Goal: Information Seeking & Learning: Learn about a topic

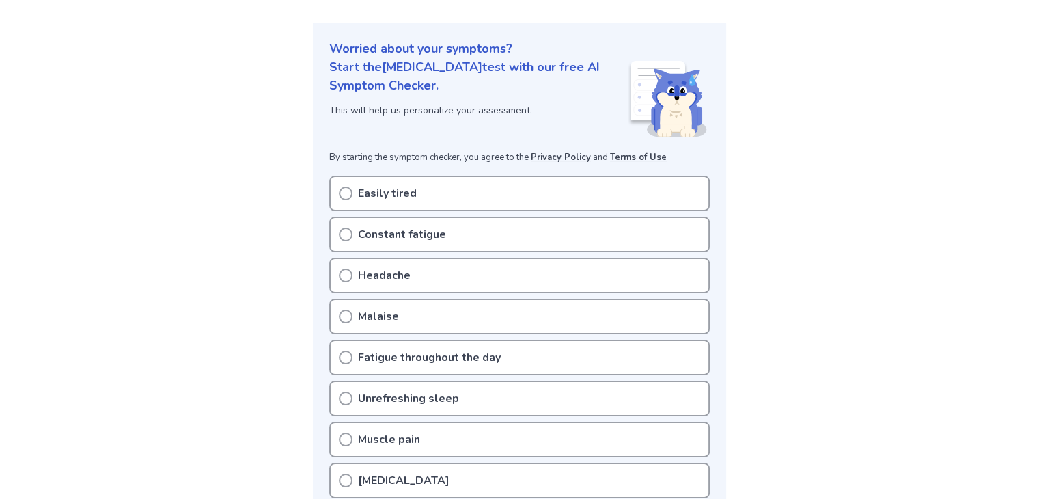
click at [358, 195] on p "Easily tired" at bounding box center [387, 193] width 59 height 16
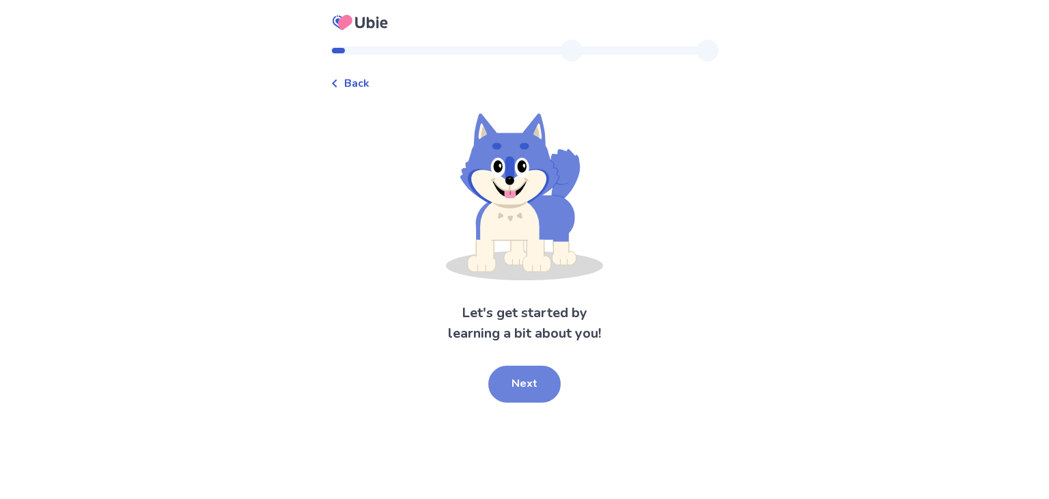
click at [518, 374] on button "Next" at bounding box center [524, 383] width 72 height 37
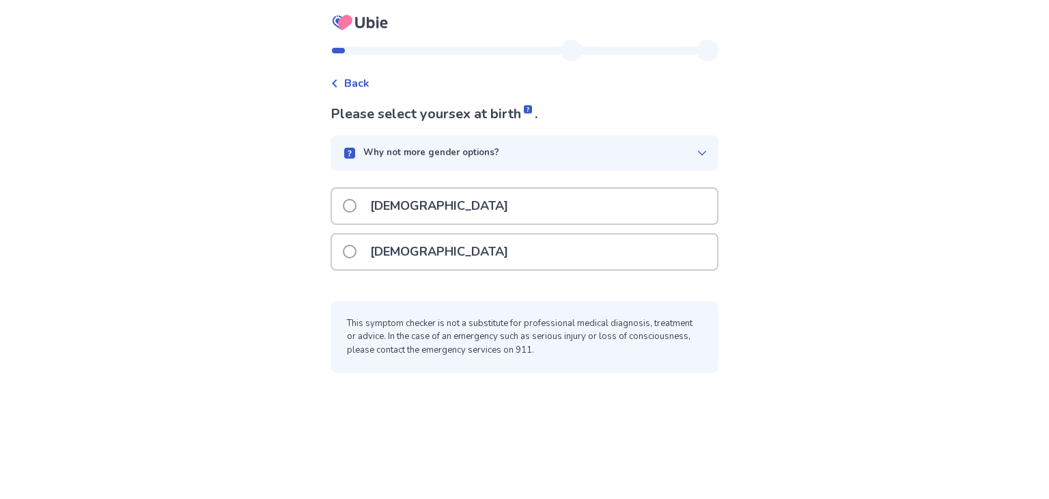
click at [486, 148] on p "Why not more gender options?" at bounding box center [431, 153] width 136 height 14
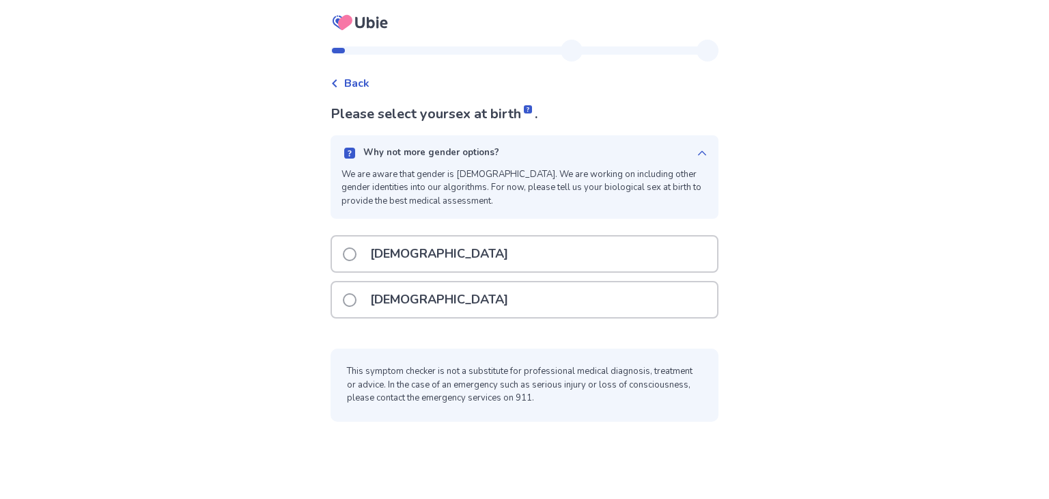
click at [368, 256] on label "[DEMOGRAPHIC_DATA]" at bounding box center [430, 253] width 174 height 35
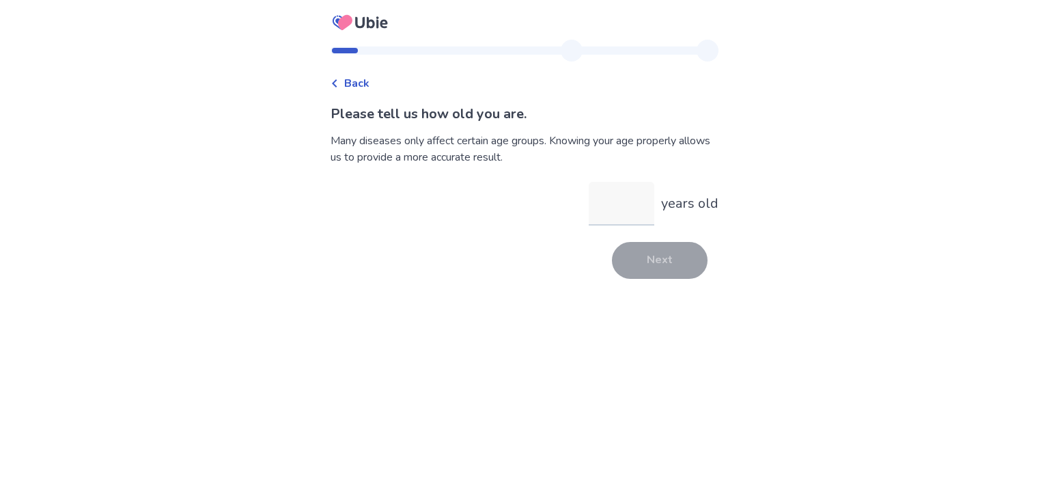
click at [631, 214] on input "years old" at bounding box center [622, 204] width 66 height 44
type input "**"
click at [645, 251] on button "Next" at bounding box center [660, 260] width 96 height 37
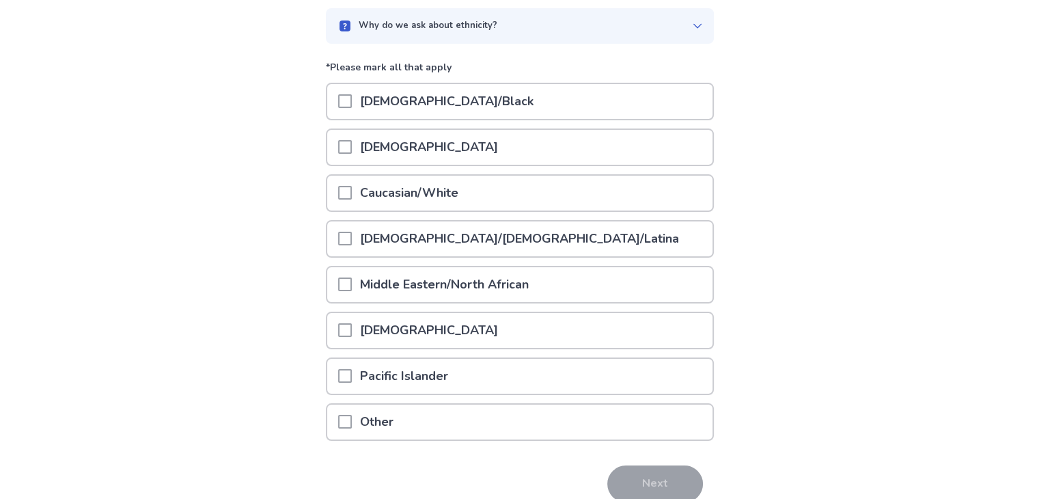
scroll to position [137, 0]
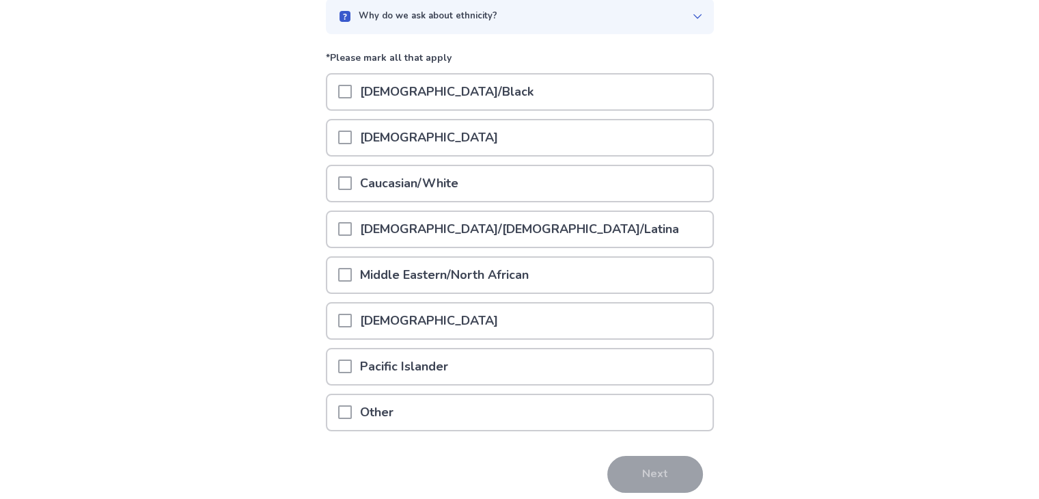
click at [352, 184] on span at bounding box center [345, 183] width 14 height 14
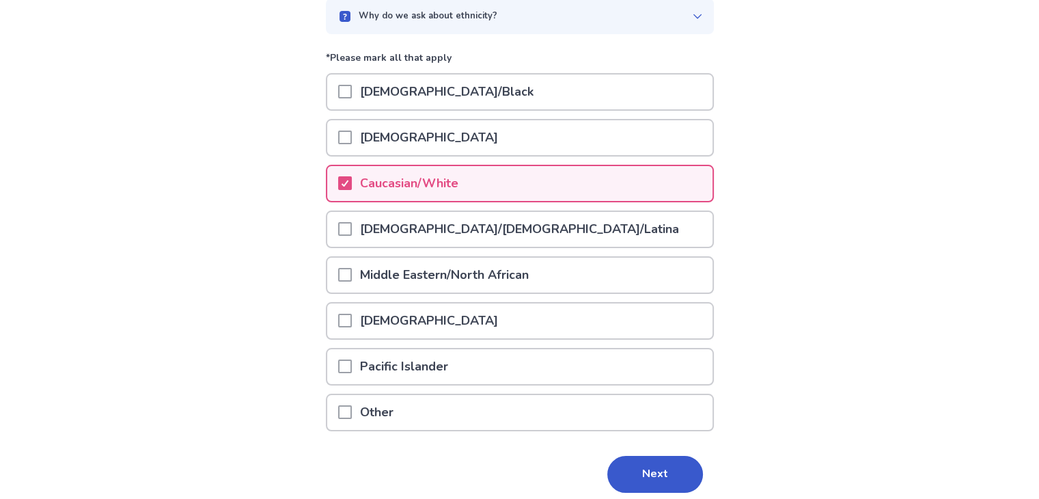
click at [484, 405] on div "Other" at bounding box center [519, 412] width 385 height 35
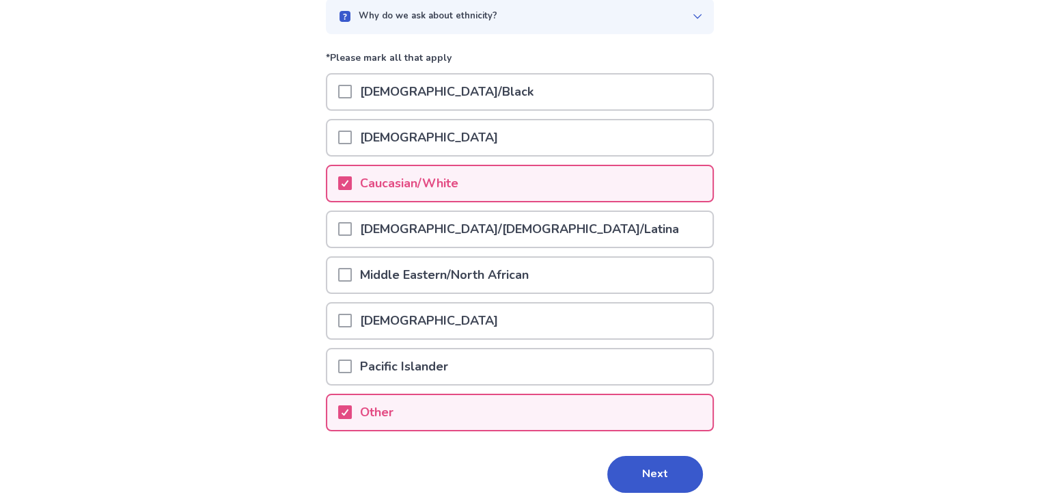
click at [484, 405] on div "Other" at bounding box center [519, 412] width 385 height 35
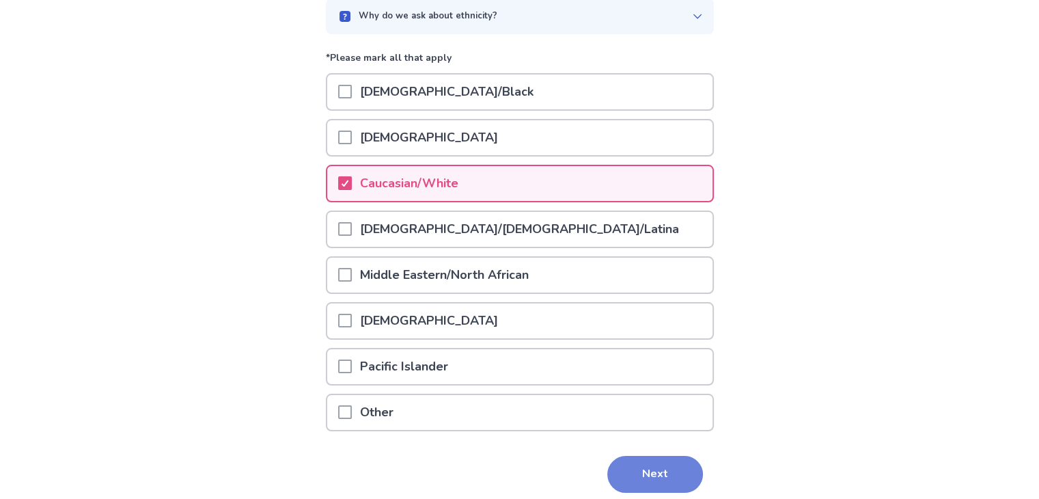
click at [657, 468] on button "Next" at bounding box center [655, 474] width 96 height 37
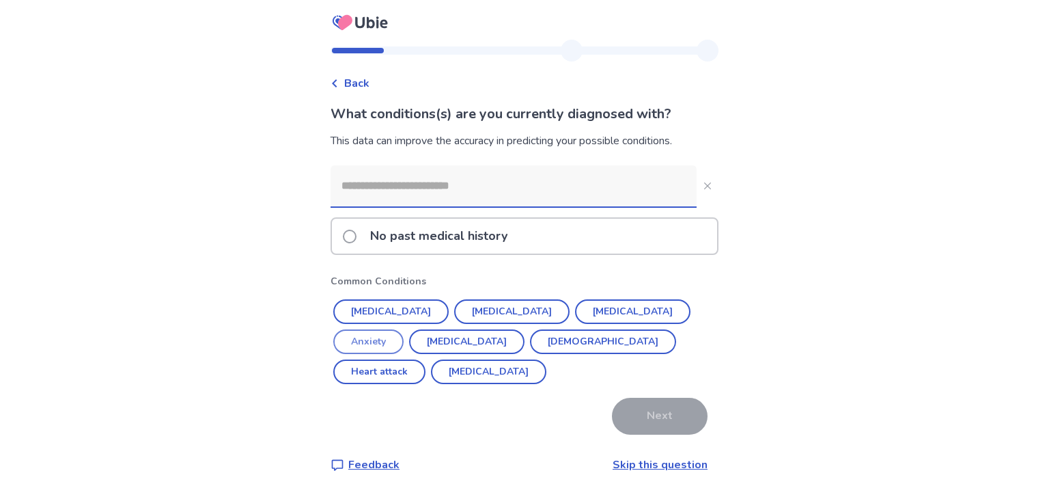
click at [404, 329] on button "Anxiety" at bounding box center [368, 341] width 70 height 25
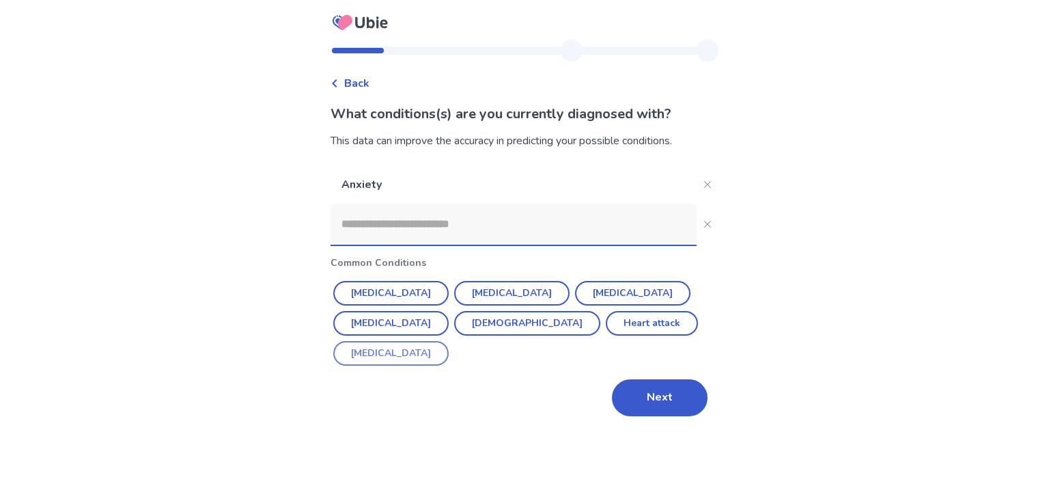
click at [449, 341] on button "[MEDICAL_DATA]" at bounding box center [390, 353] width 115 height 25
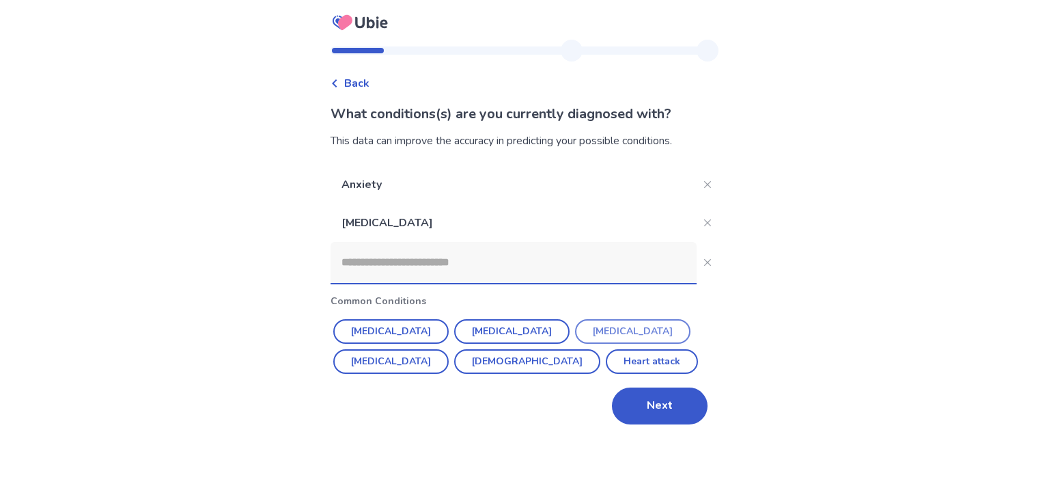
click at [579, 331] on button "[MEDICAL_DATA]" at bounding box center [632, 331] width 115 height 25
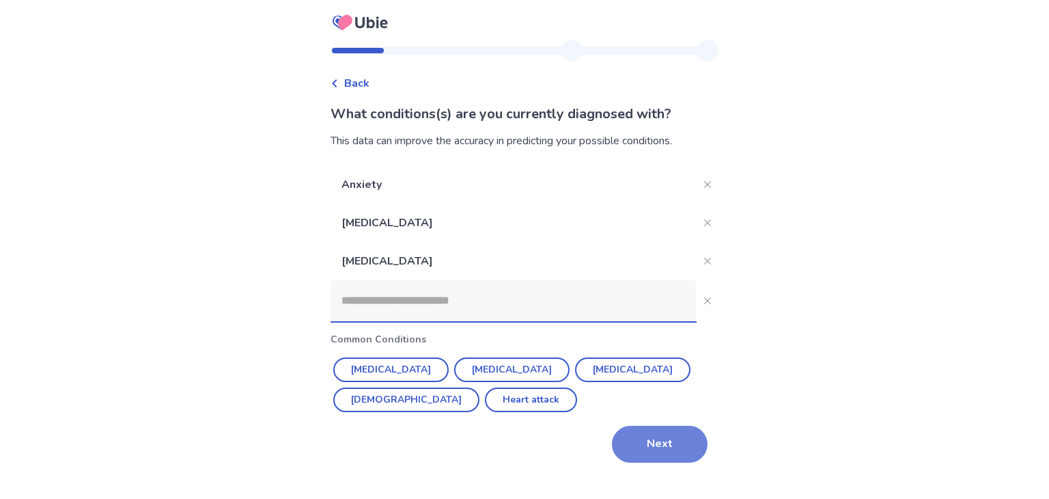
click at [656, 446] on button "Next" at bounding box center [660, 444] width 96 height 37
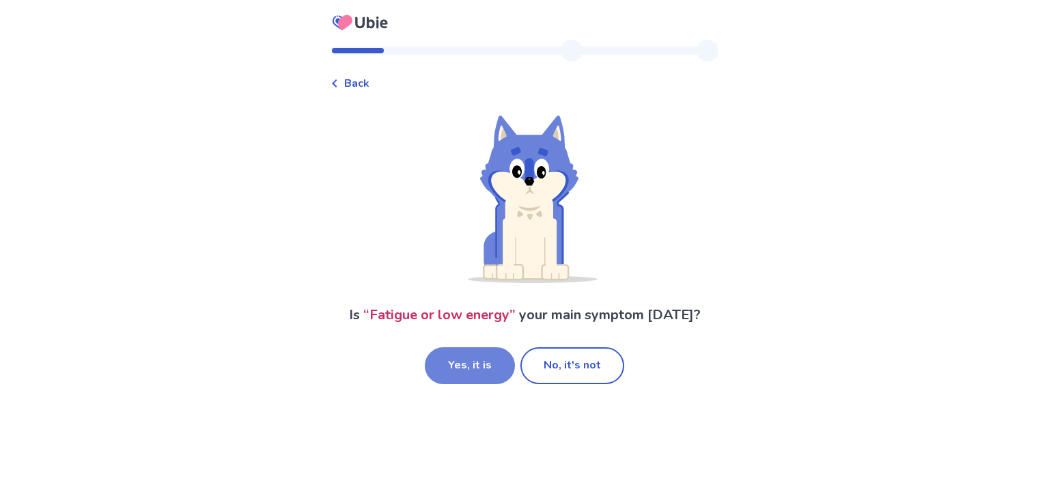
click at [465, 372] on button "Yes, it is" at bounding box center [470, 365] width 90 height 37
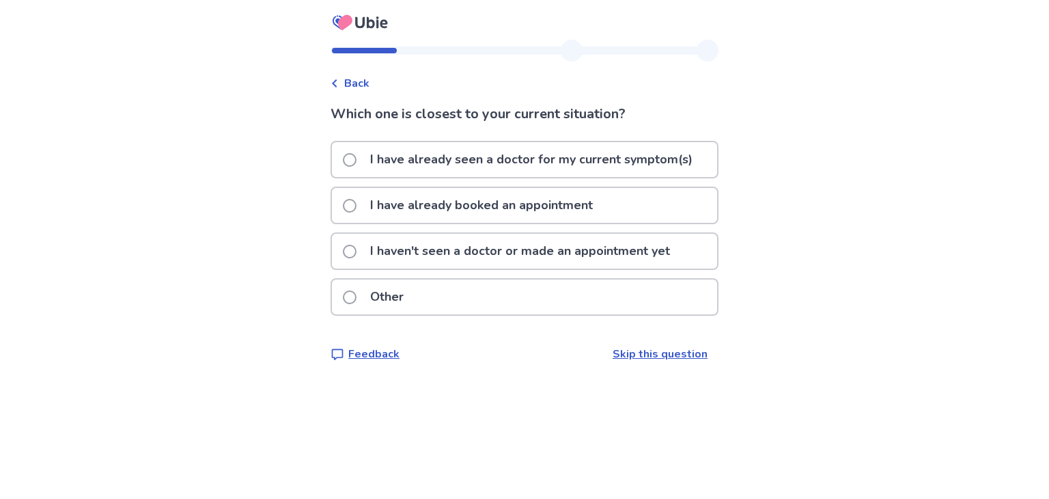
click at [436, 261] on p "I haven't seen a doctor or made an appointment yet" at bounding box center [520, 251] width 316 height 35
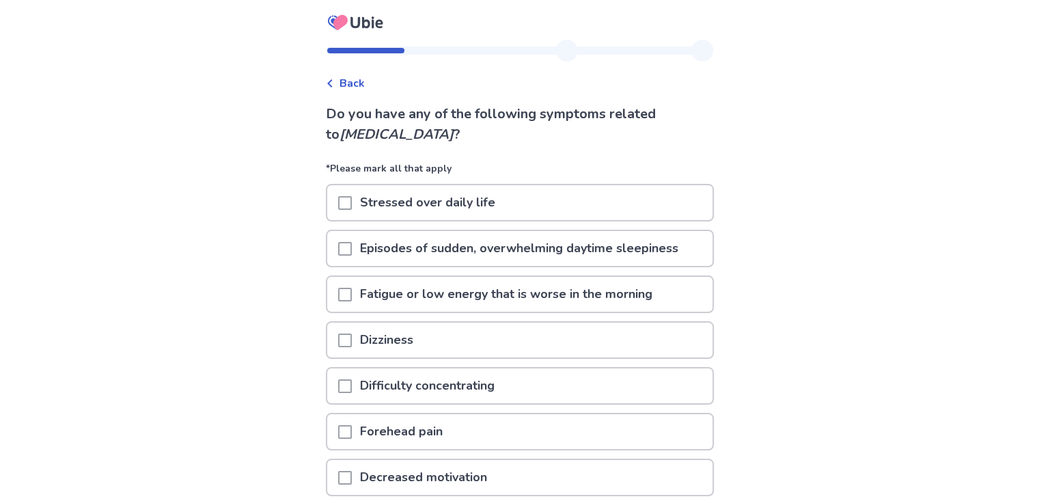
click at [361, 206] on p "Stressed over daily life" at bounding box center [428, 202] width 152 height 35
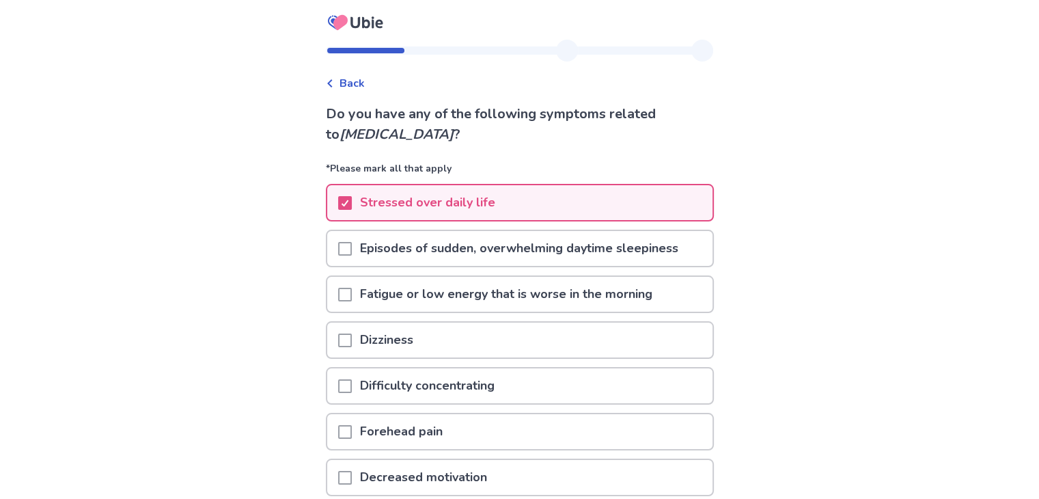
click at [346, 247] on span at bounding box center [345, 249] width 14 height 14
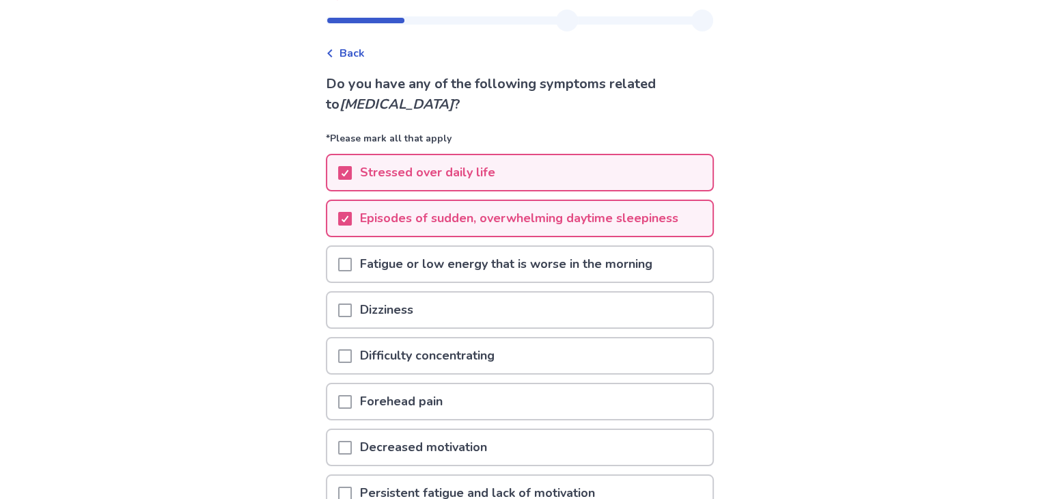
scroll to position [137, 0]
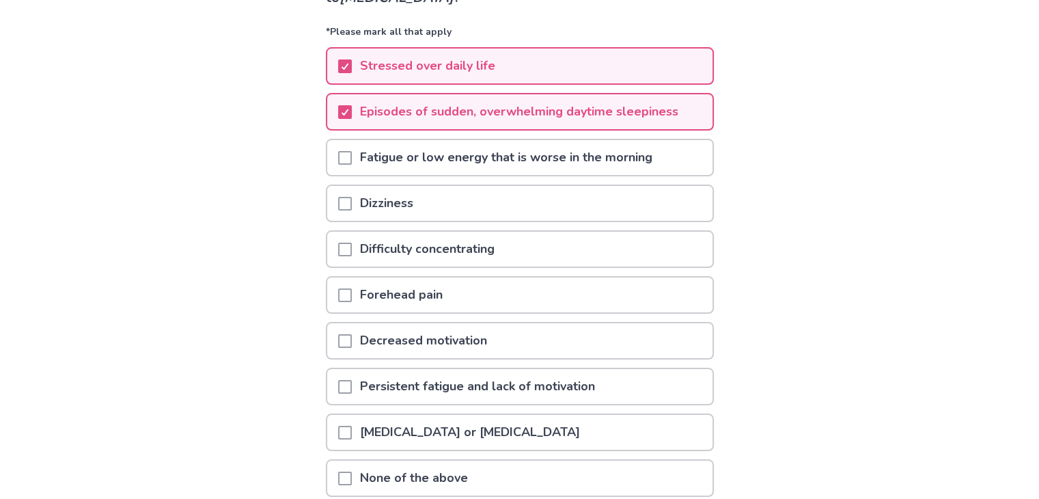
click at [352, 165] on div at bounding box center [345, 157] width 14 height 35
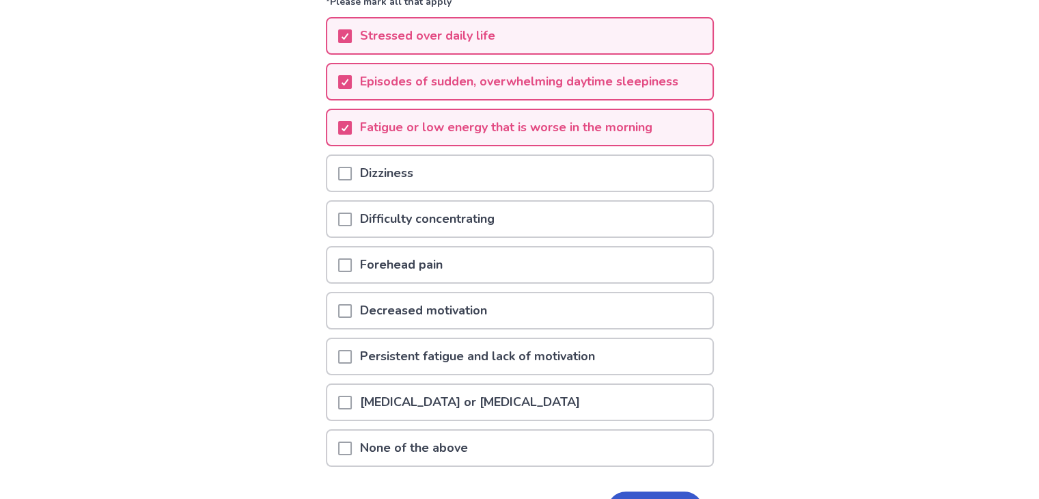
scroll to position [205, 0]
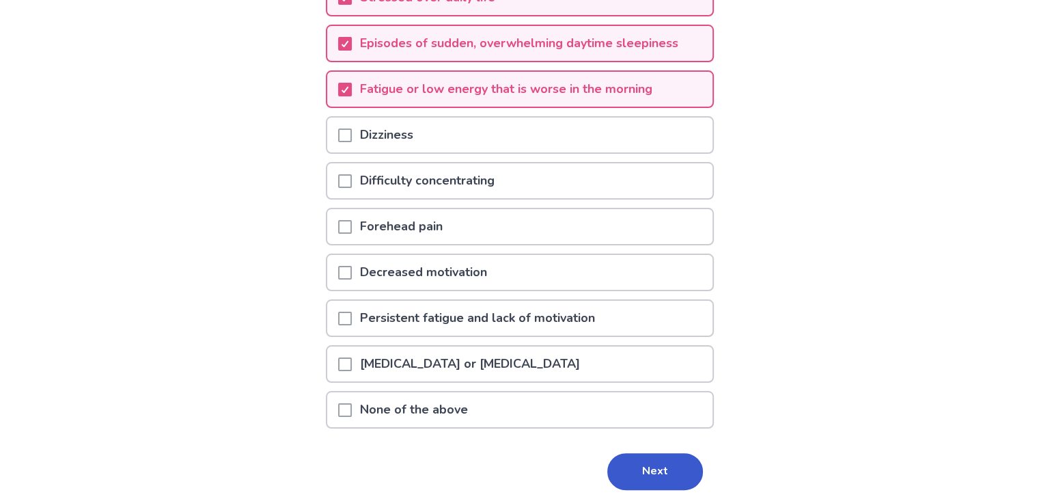
click at [352, 128] on span at bounding box center [345, 135] width 14 height 14
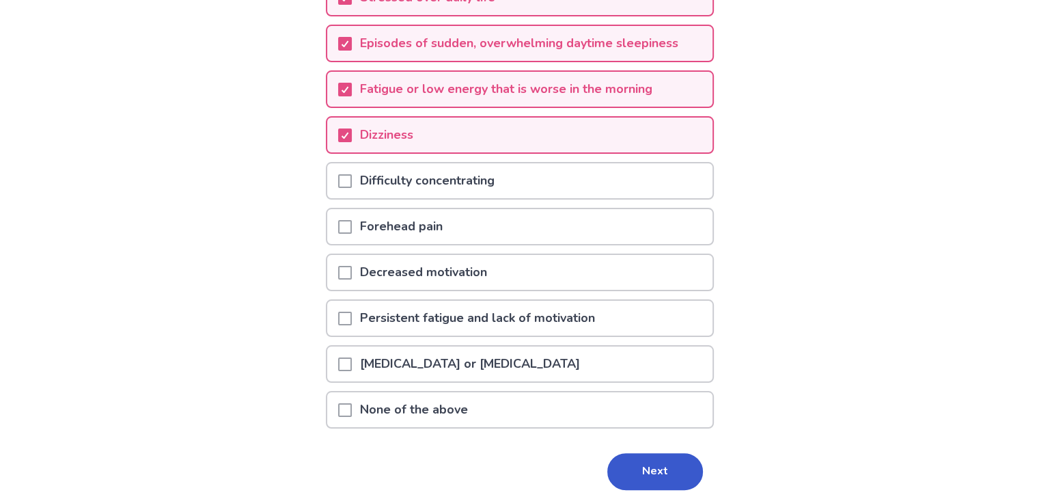
click at [352, 178] on span at bounding box center [345, 181] width 14 height 14
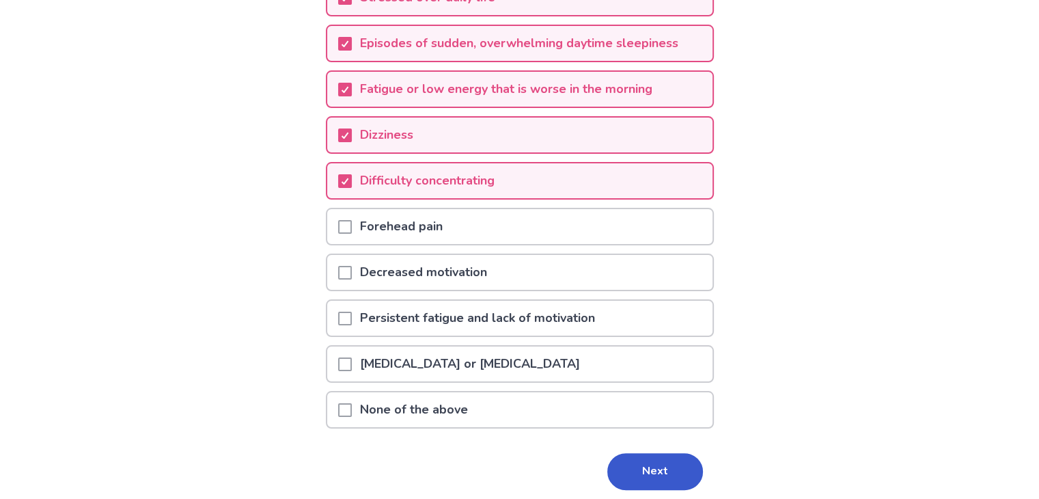
click at [352, 230] on div at bounding box center [345, 226] width 14 height 35
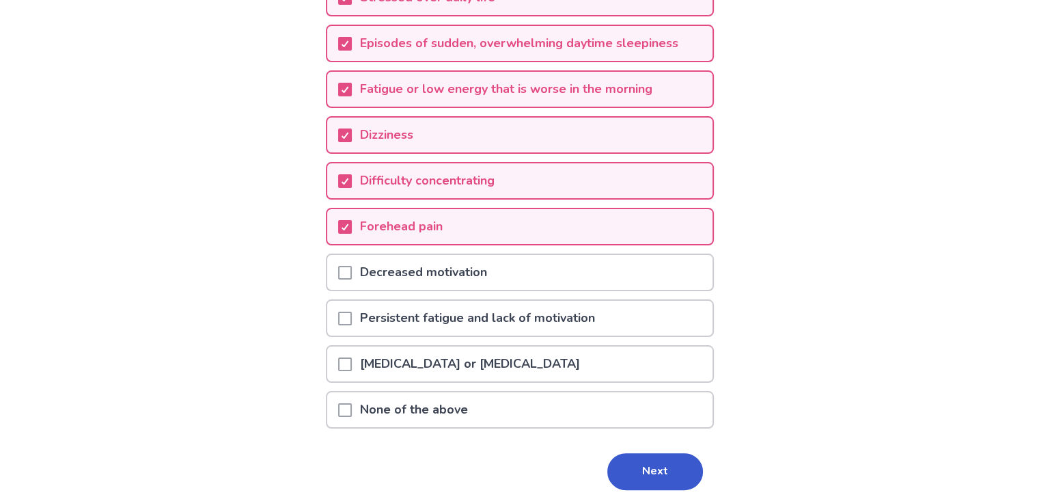
click at [352, 276] on div at bounding box center [345, 272] width 14 height 35
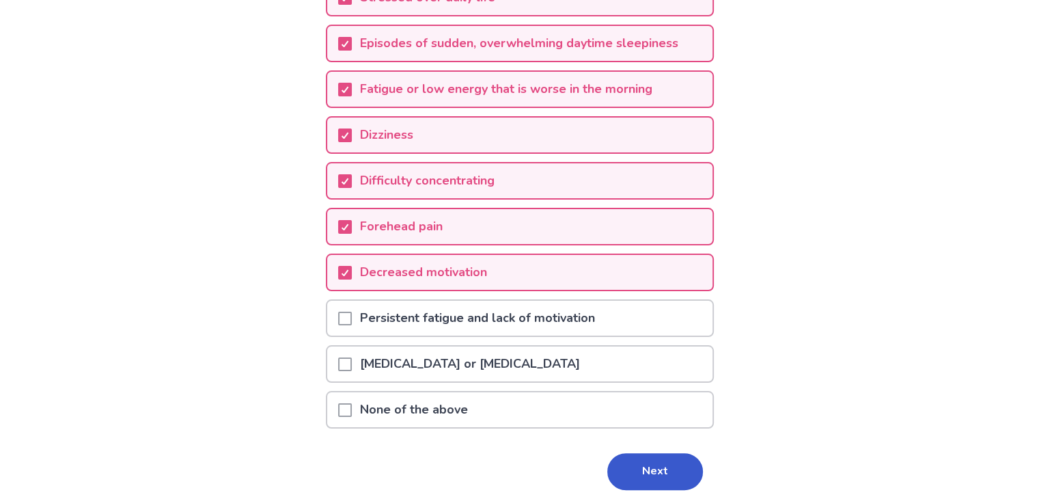
click at [347, 314] on span at bounding box center [345, 319] width 14 height 14
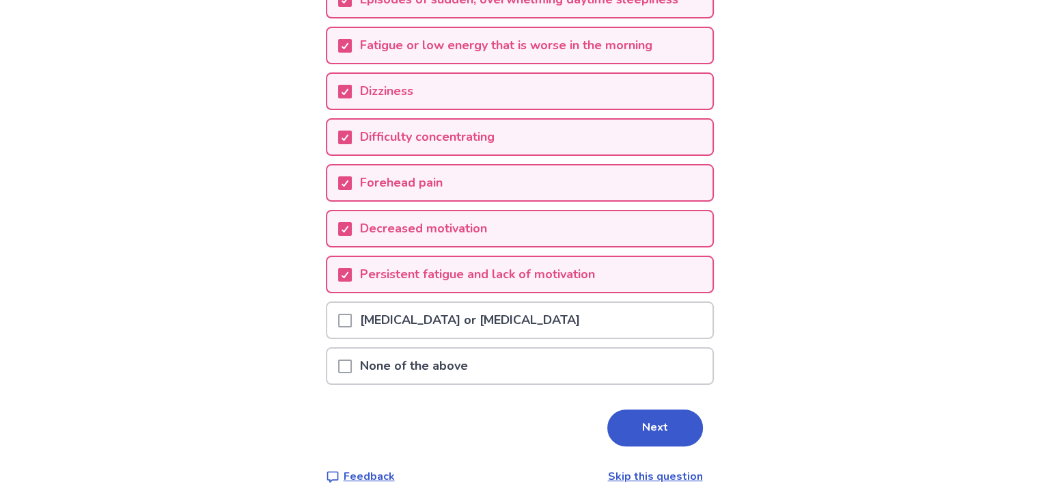
scroll to position [251, 0]
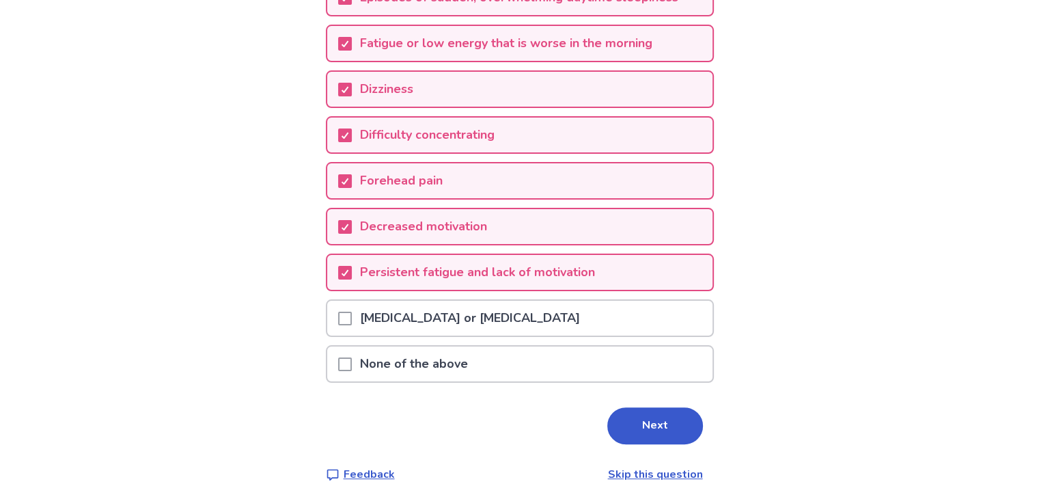
click at [351, 312] on span at bounding box center [345, 319] width 14 height 14
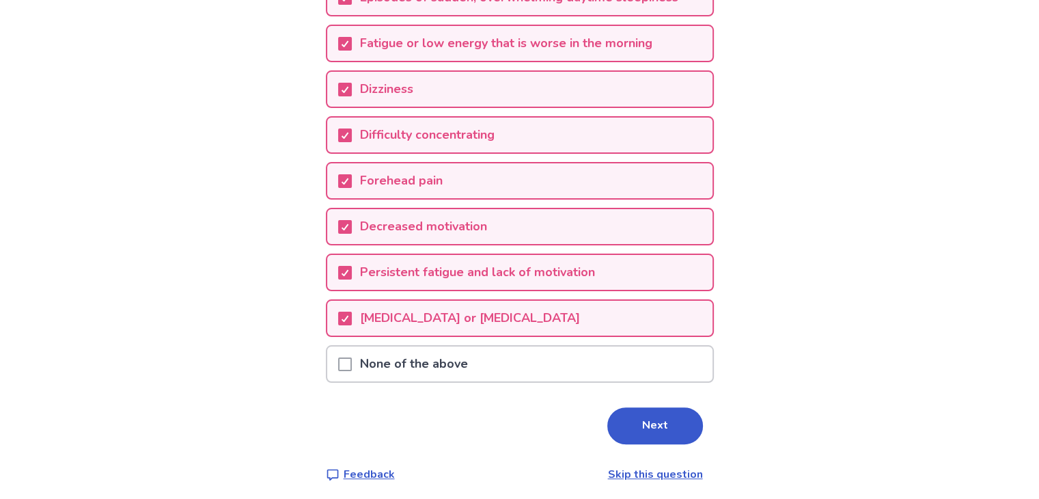
click at [617, 421] on button "Next" at bounding box center [655, 425] width 96 height 37
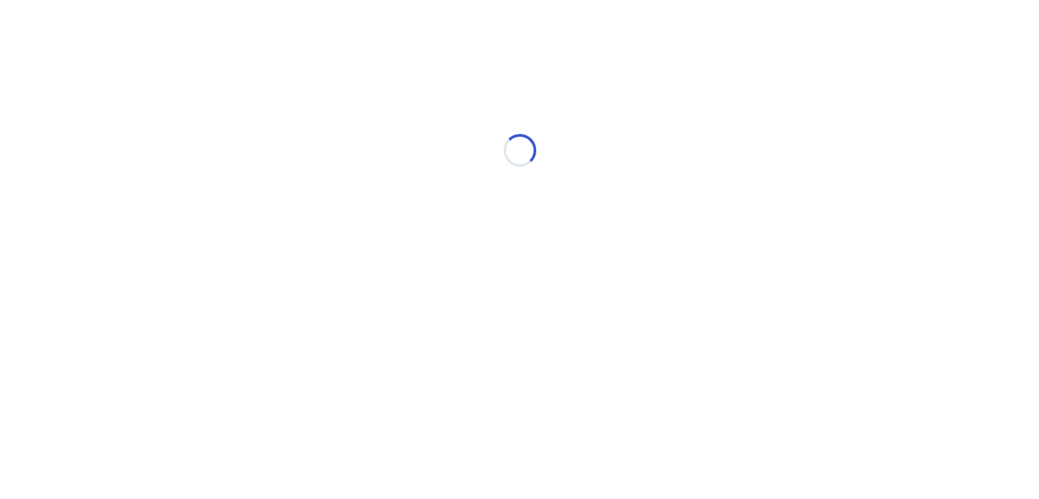
scroll to position [0, 0]
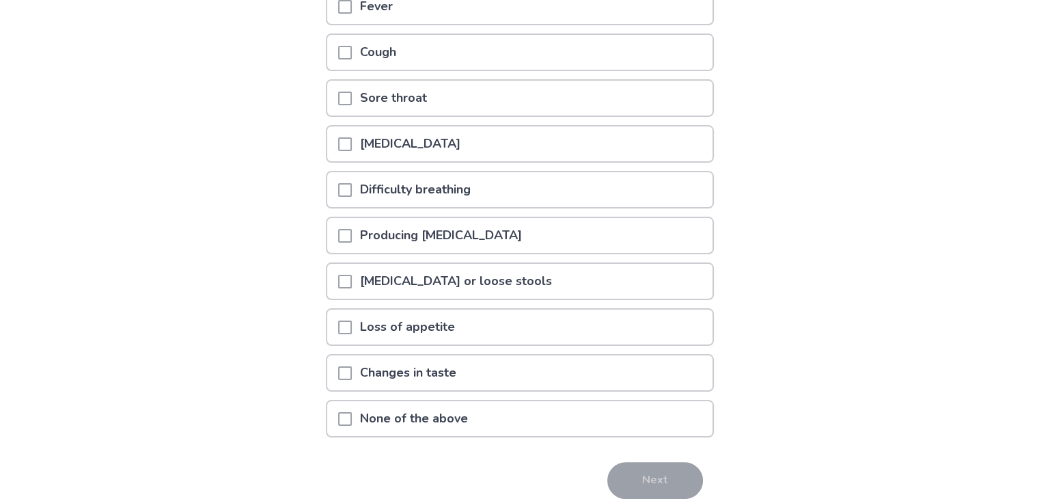
scroll to position [205, 0]
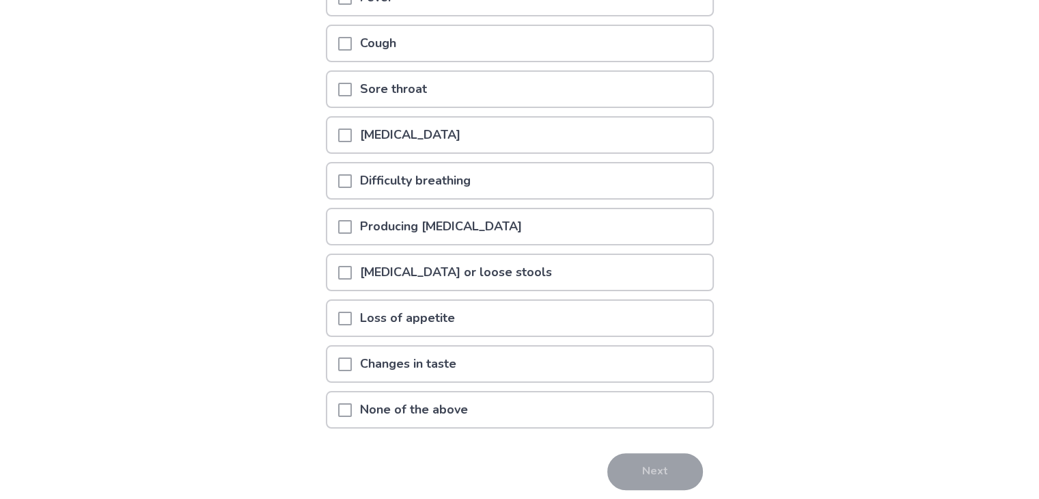
click at [540, 414] on div "None of the above" at bounding box center [519, 409] width 385 height 35
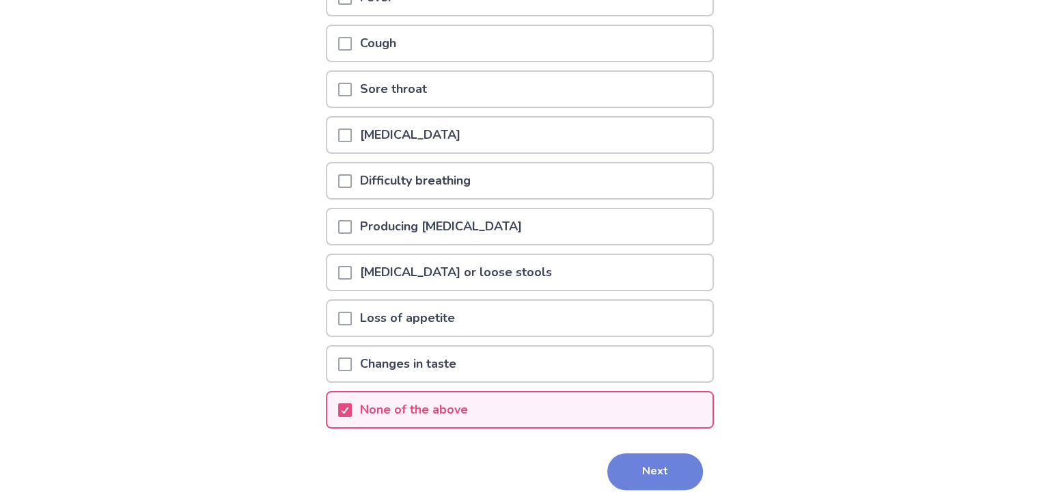
click at [616, 453] on button "Next" at bounding box center [655, 471] width 96 height 37
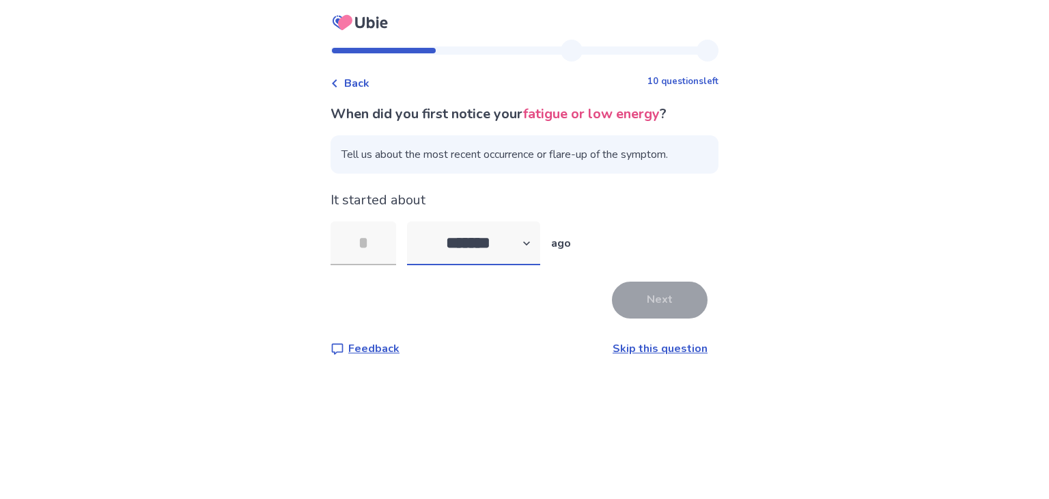
click at [498, 254] on select "******* ****** ******* ******** *******" at bounding box center [473, 243] width 133 height 44
select select "*"
click at [415, 221] on select "******* ****** ******* ******** *******" at bounding box center [473, 243] width 133 height 44
click at [389, 249] on input "tel" at bounding box center [364, 243] width 66 height 44
type input "*"
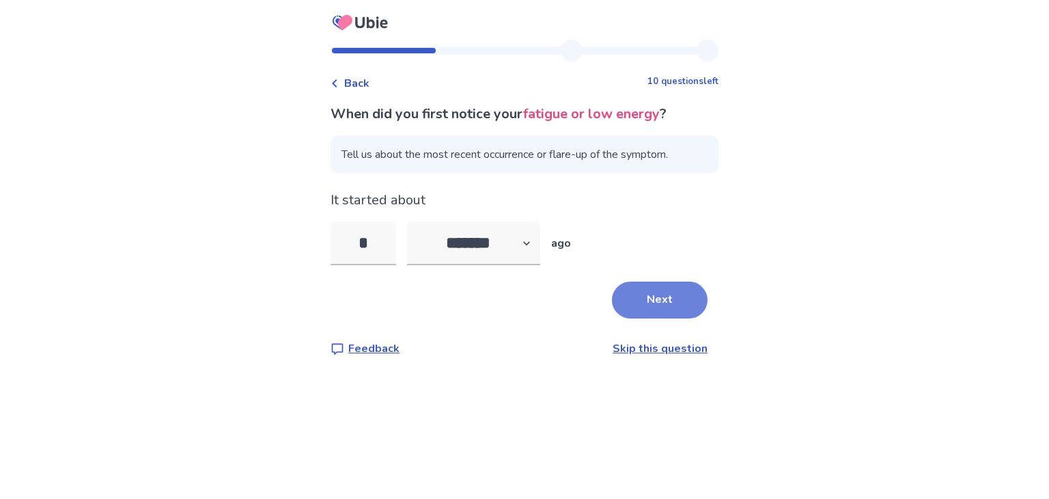
click at [673, 291] on button "Next" at bounding box center [660, 299] width 96 height 37
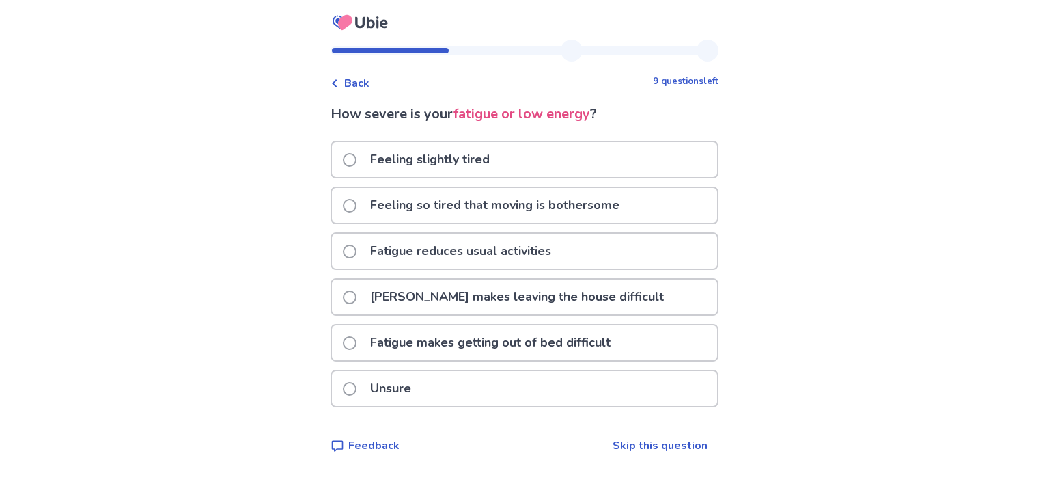
click at [383, 335] on p "Fatigue makes getting out of bed difficult" at bounding box center [490, 342] width 257 height 35
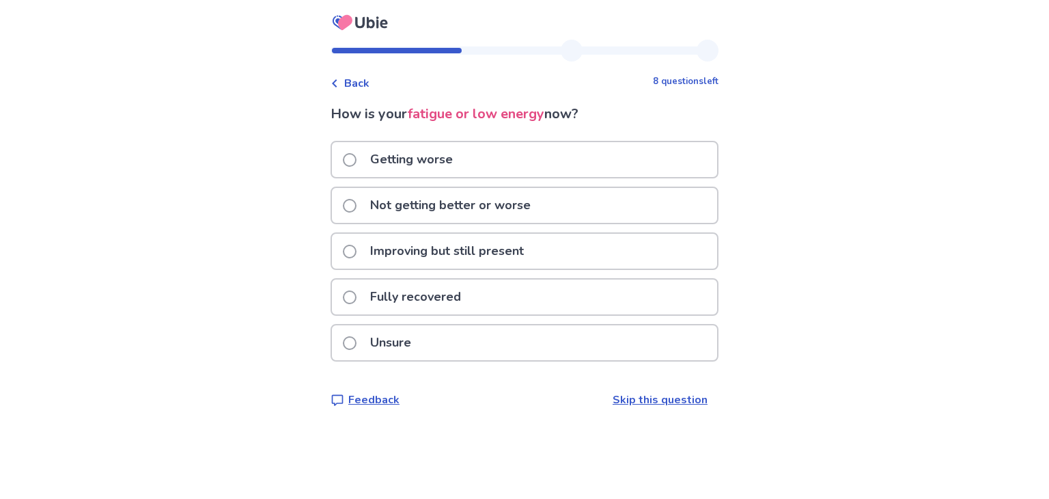
click at [379, 163] on p "Getting worse" at bounding box center [411, 159] width 99 height 35
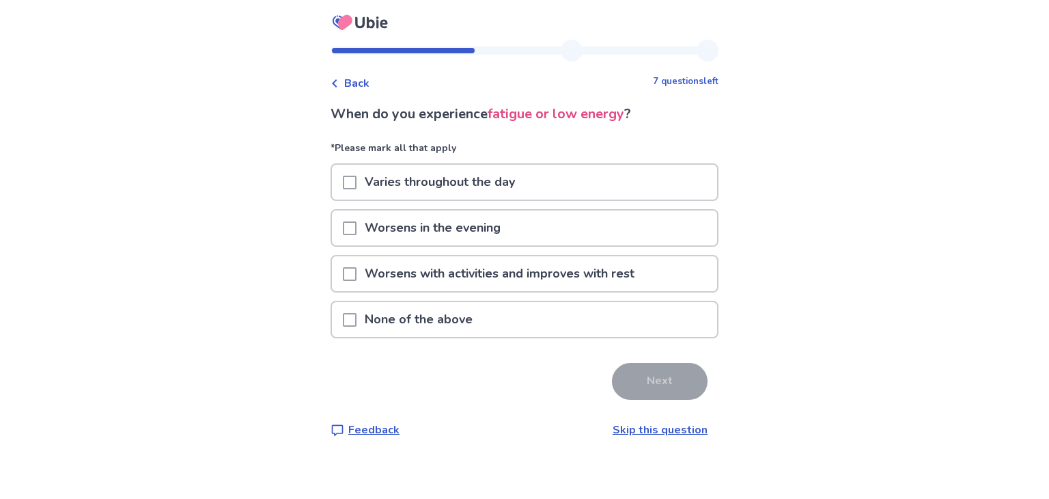
click at [356, 180] on span at bounding box center [350, 183] width 14 height 14
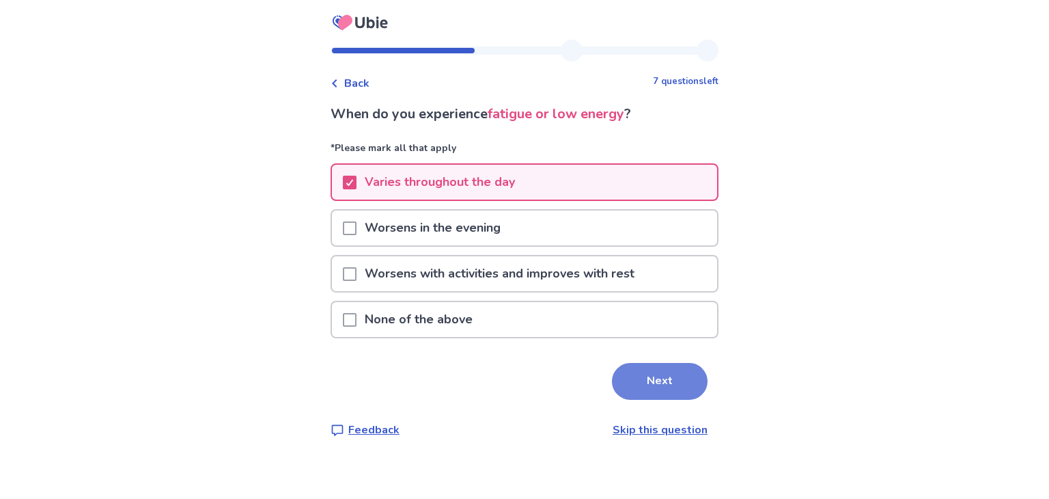
click at [648, 391] on button "Next" at bounding box center [660, 381] width 96 height 37
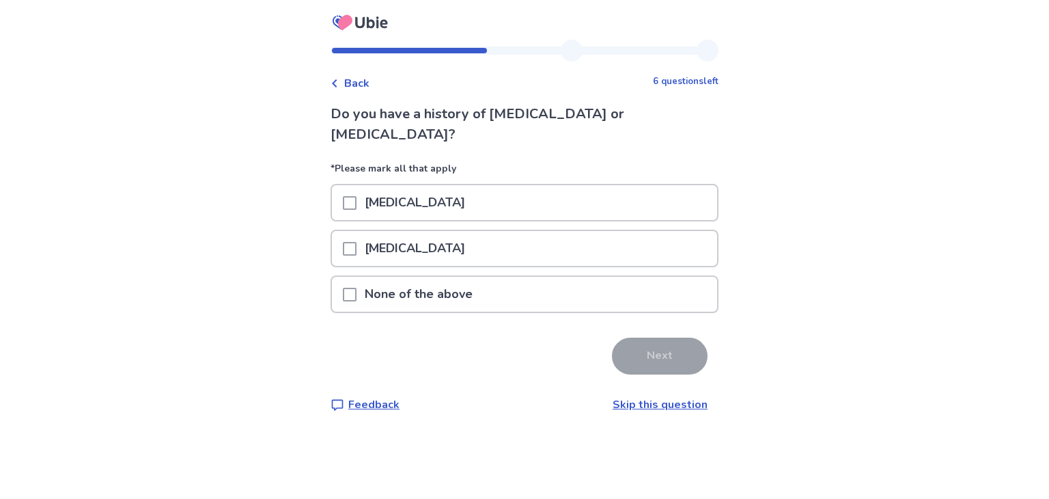
click at [389, 277] on p "None of the above" at bounding box center [419, 294] width 124 height 35
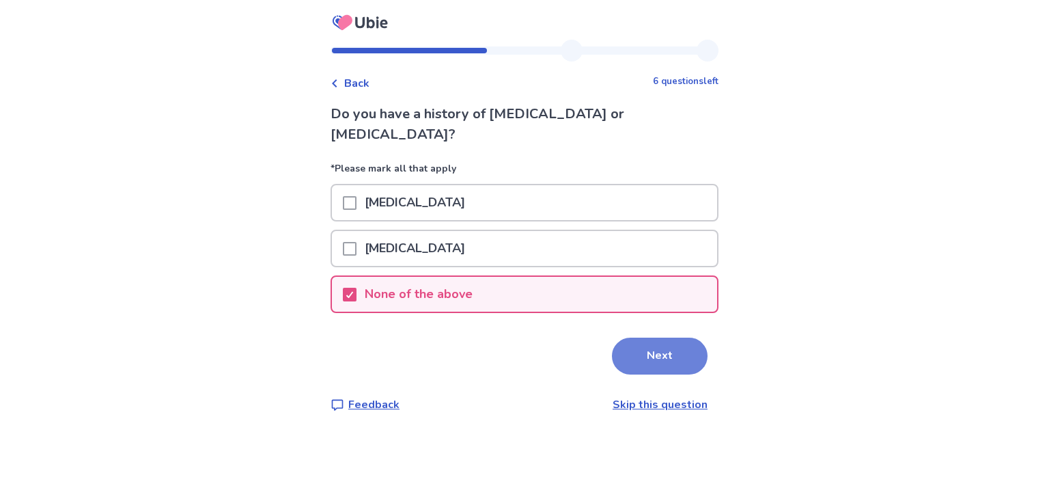
click at [669, 340] on button "Next" at bounding box center [660, 355] width 96 height 37
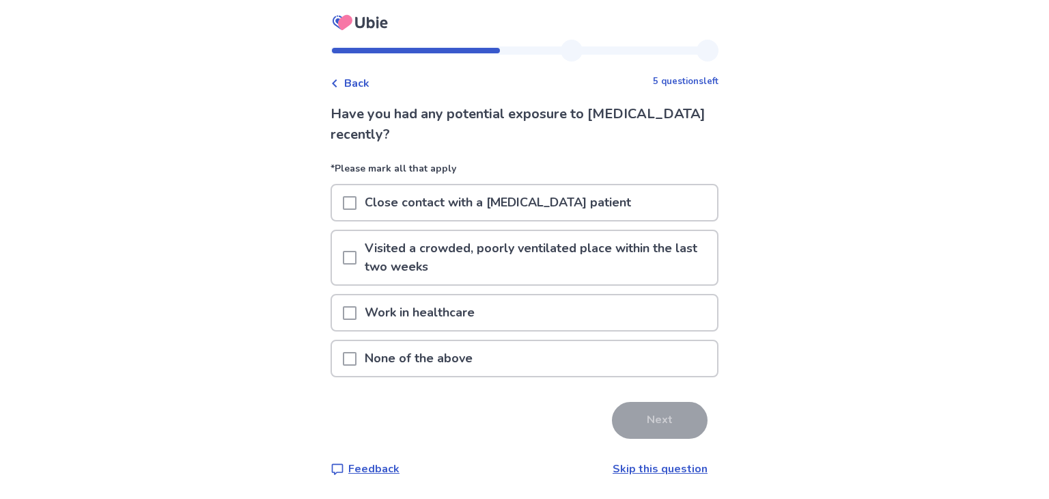
click at [370, 351] on p "None of the above" at bounding box center [419, 358] width 124 height 35
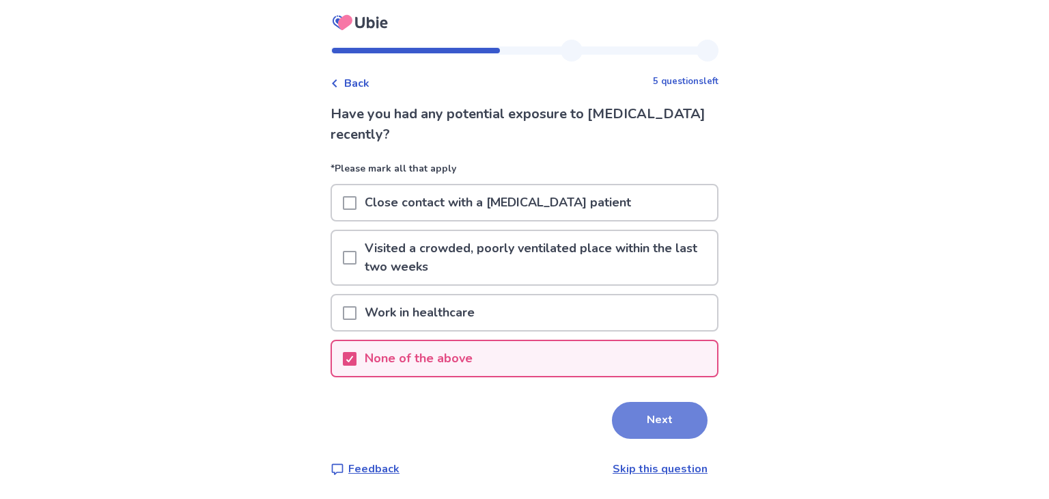
click at [634, 415] on button "Next" at bounding box center [660, 420] width 96 height 37
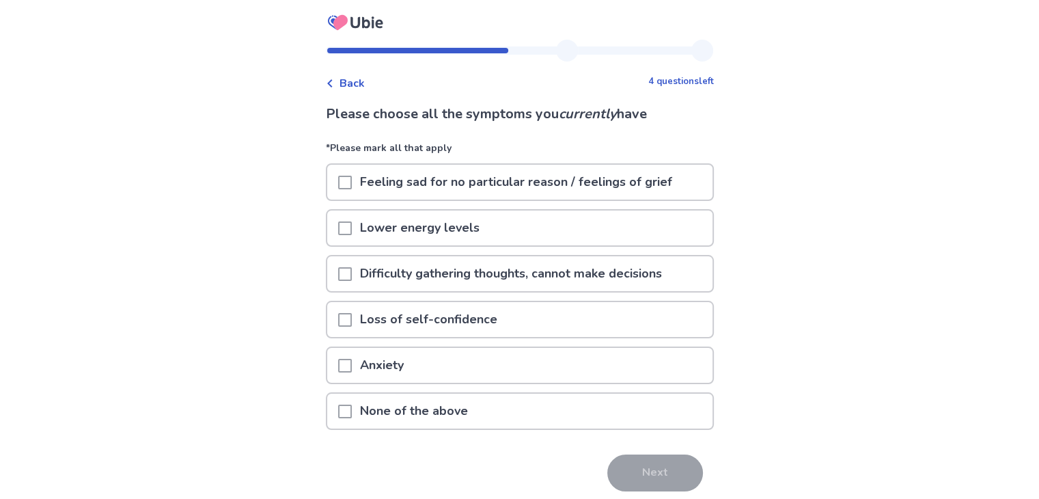
click at [360, 225] on p "Lower energy levels" at bounding box center [420, 227] width 136 height 35
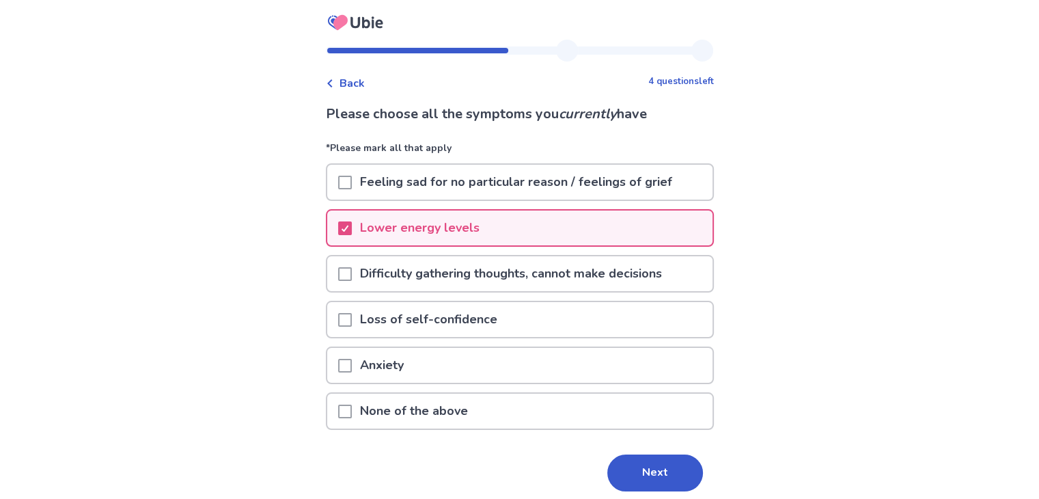
click at [361, 269] on p "Difficulty gathering thoughts, cannot make decisions" at bounding box center [511, 273] width 318 height 35
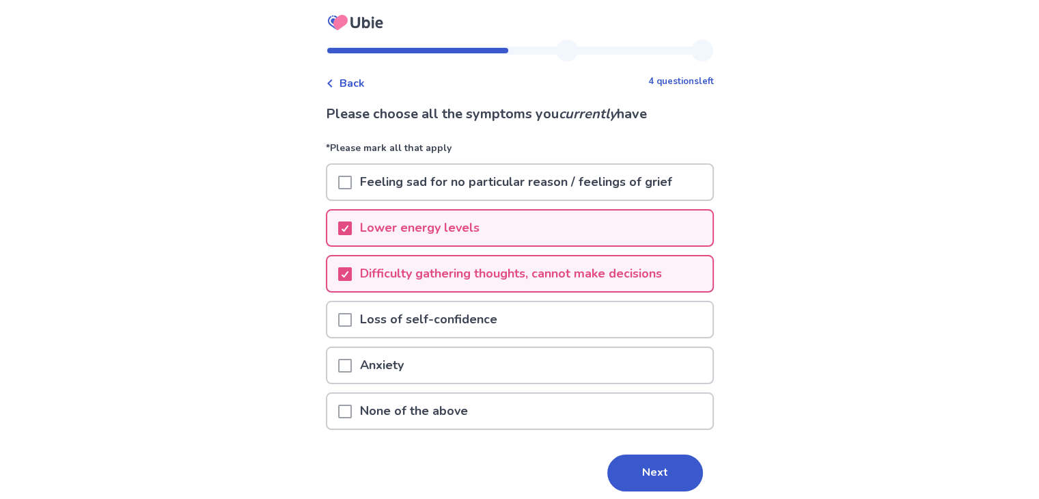
click at [366, 321] on p "Loss of self-confidence" at bounding box center [429, 319] width 154 height 35
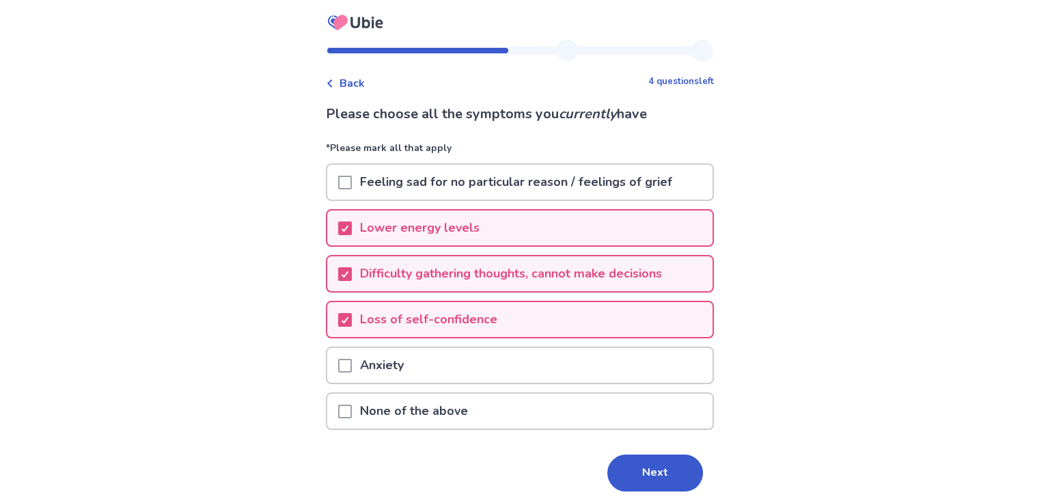
click at [366, 358] on p "Anxiety" at bounding box center [382, 365] width 60 height 35
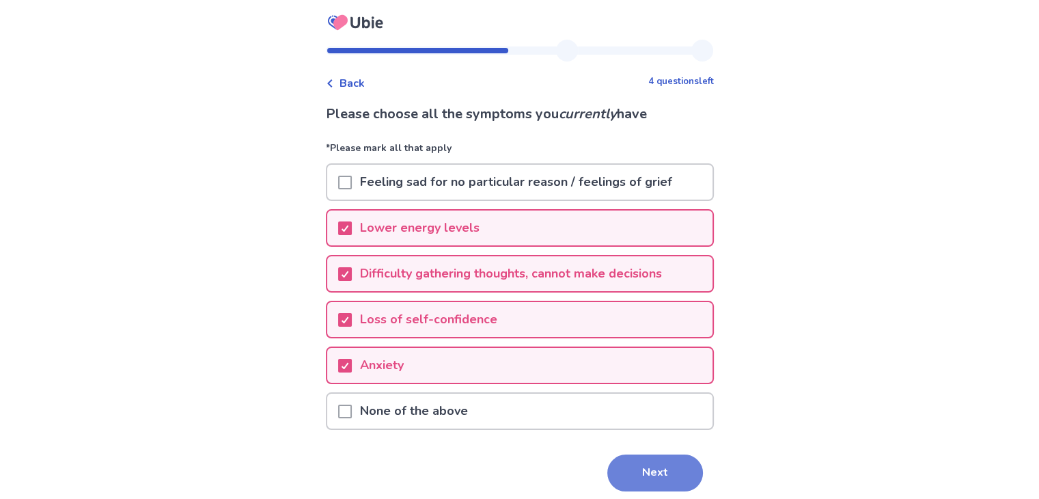
click at [664, 474] on button "Next" at bounding box center [655, 472] width 96 height 37
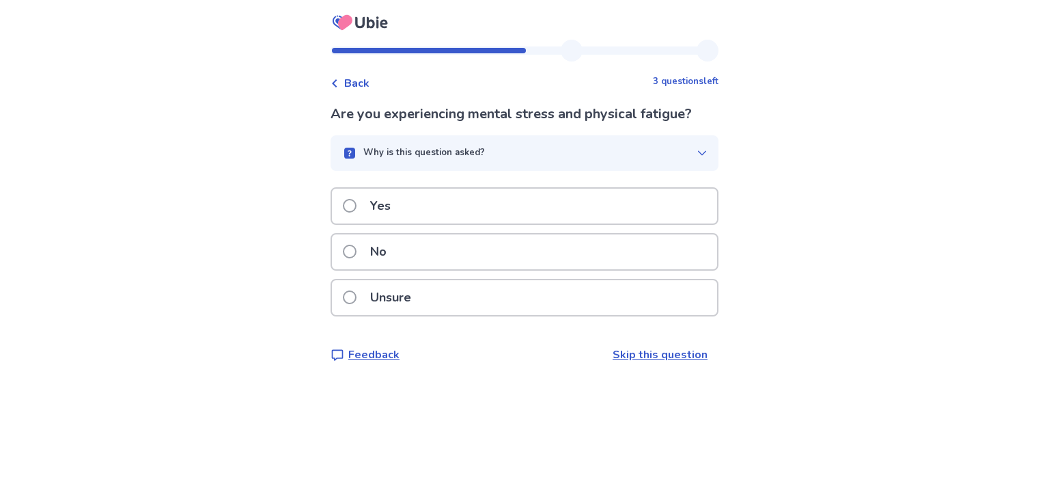
click at [361, 219] on label "Yes" at bounding box center [371, 206] width 56 height 35
click at [352, 253] on span at bounding box center [350, 252] width 14 height 14
click at [355, 255] on span at bounding box center [350, 252] width 14 height 14
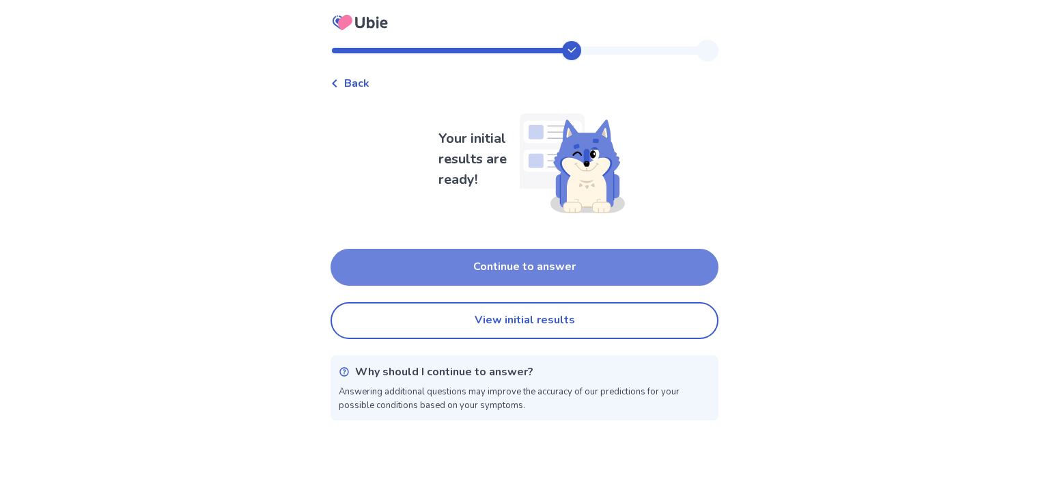
click at [494, 280] on button "Continue to answer" at bounding box center [525, 267] width 388 height 37
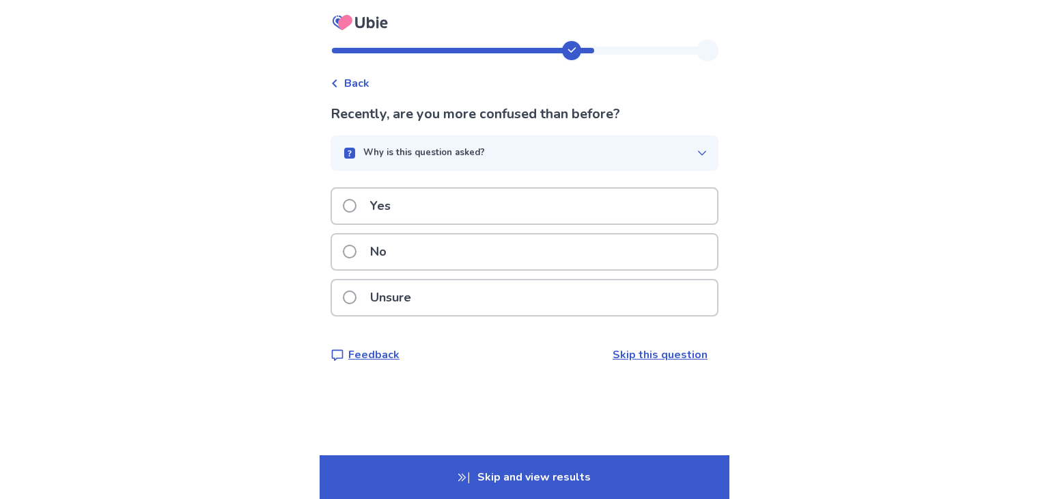
click at [383, 217] on p "Yes" at bounding box center [380, 206] width 37 height 35
click at [385, 223] on p "Yes" at bounding box center [380, 206] width 37 height 35
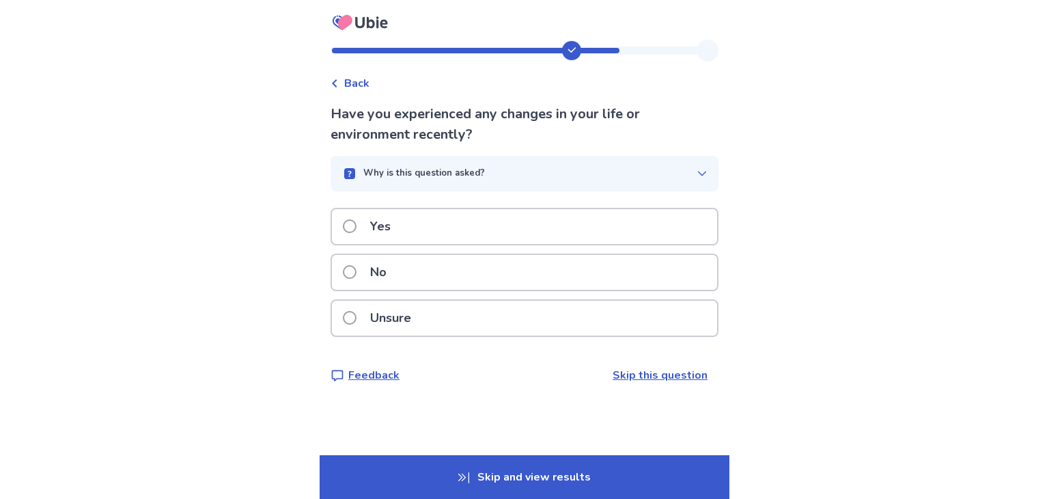
click at [364, 271] on label "No" at bounding box center [369, 272] width 52 height 35
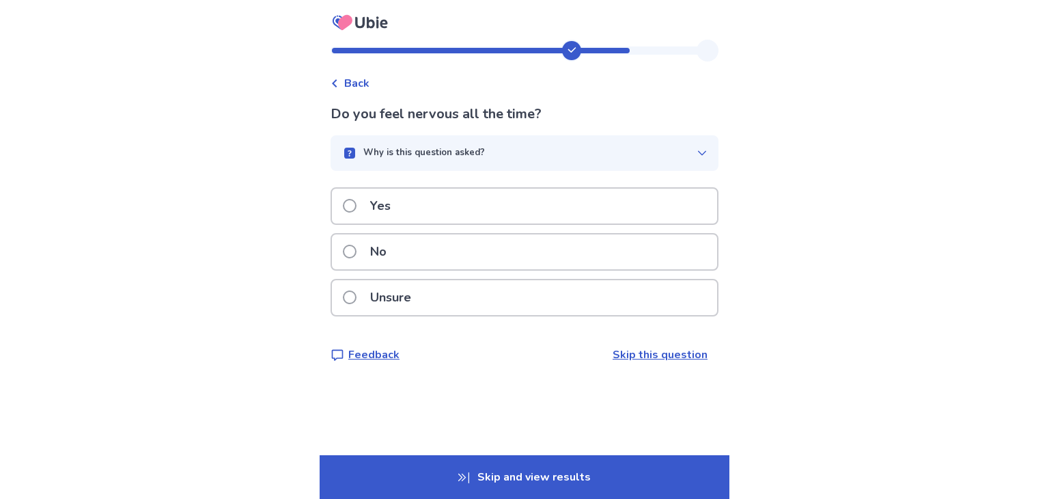
click at [380, 216] on p "Yes" at bounding box center [380, 206] width 37 height 35
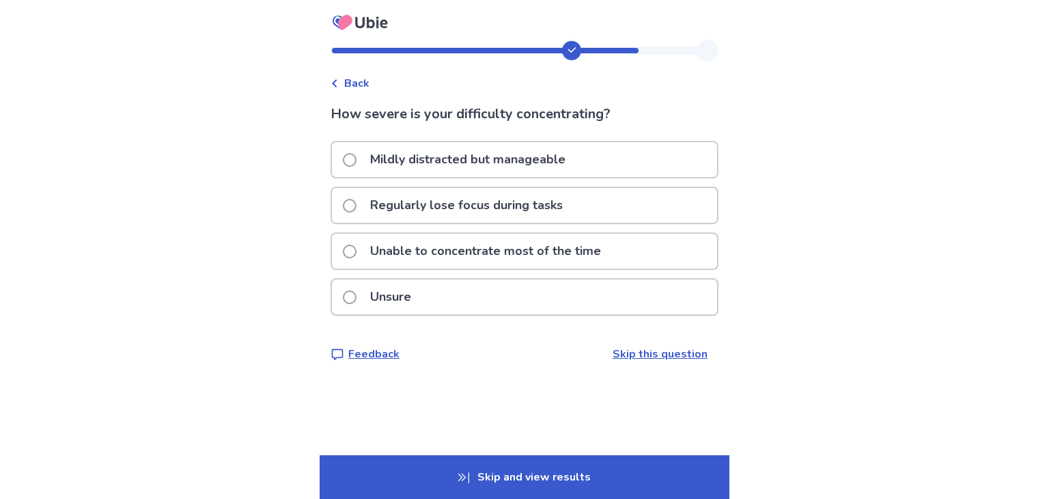
click at [391, 246] on p "Unable to concentrate most of the time" at bounding box center [485, 251] width 247 height 35
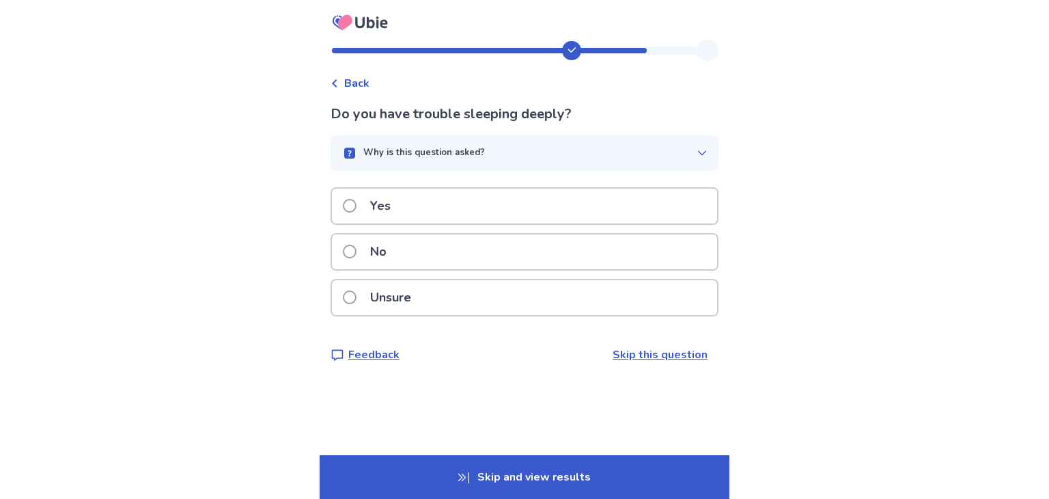
click at [363, 213] on label "Yes" at bounding box center [371, 206] width 56 height 35
click at [388, 208] on p "Yes" at bounding box center [380, 206] width 37 height 35
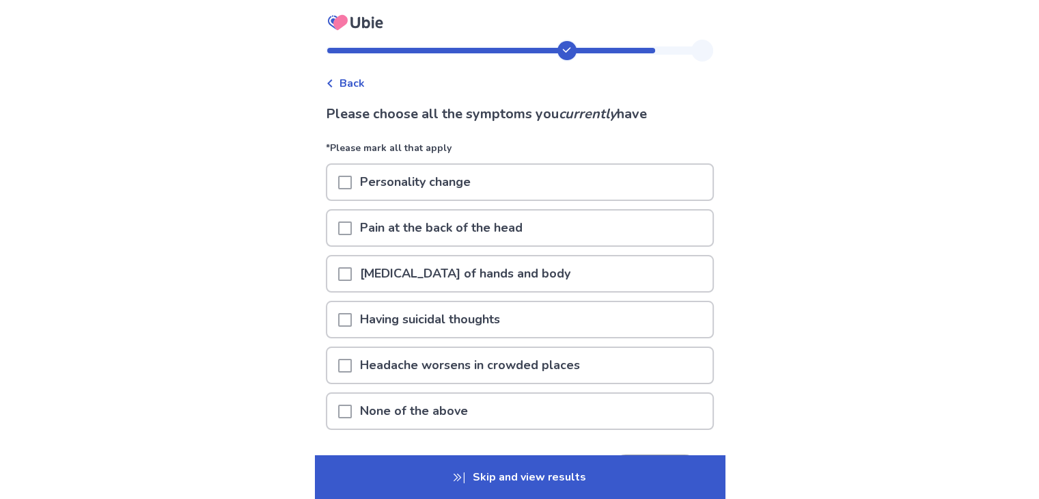
click at [352, 171] on div at bounding box center [345, 182] width 14 height 35
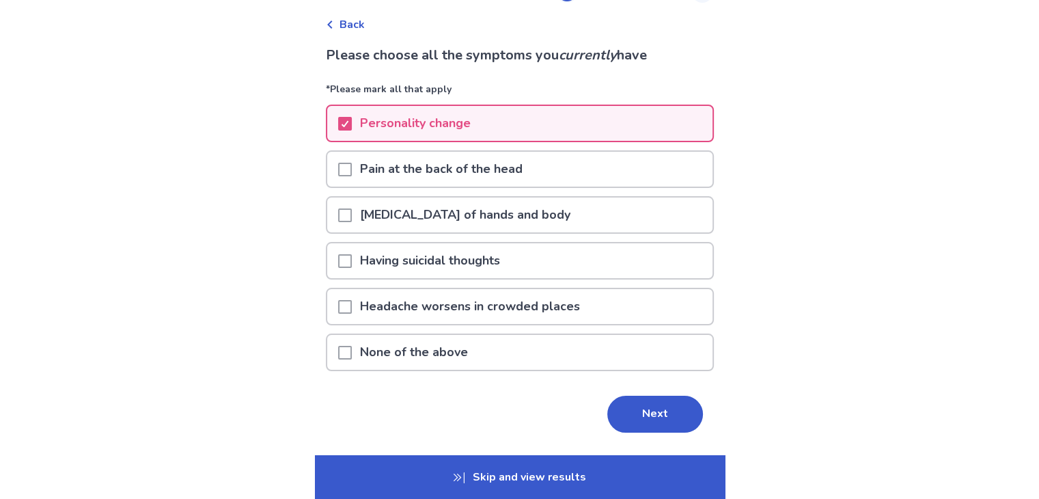
scroll to position [68, 0]
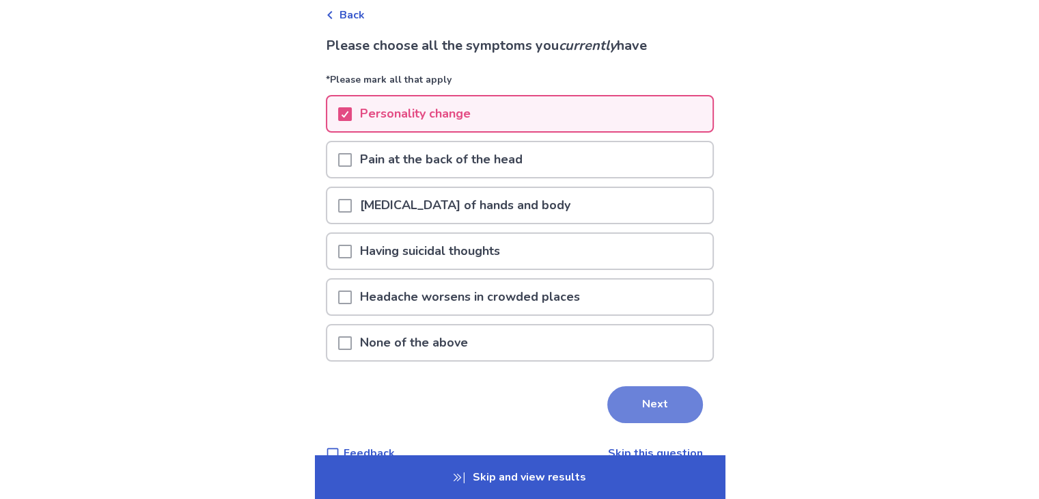
click at [672, 397] on button "Next" at bounding box center [655, 404] width 96 height 37
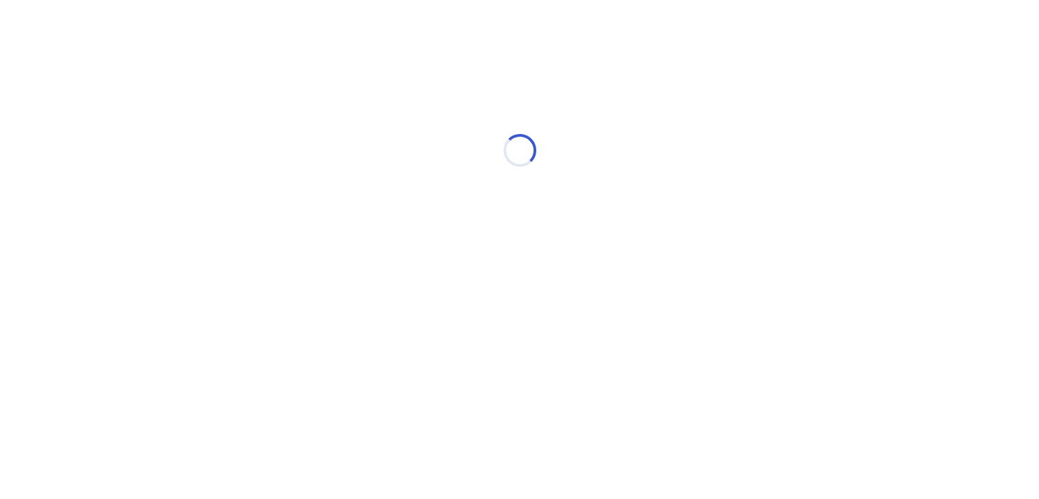
scroll to position [0, 0]
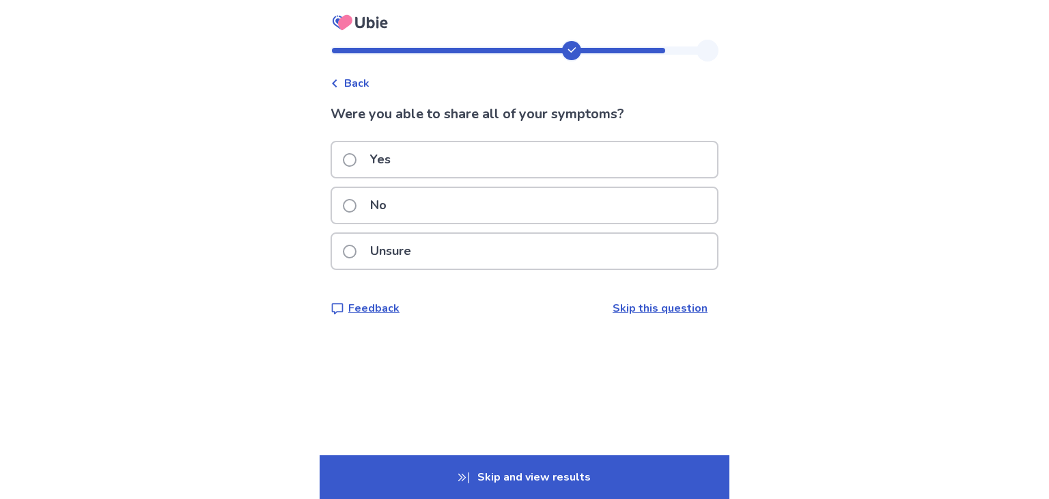
click at [357, 246] on span at bounding box center [350, 252] width 14 height 14
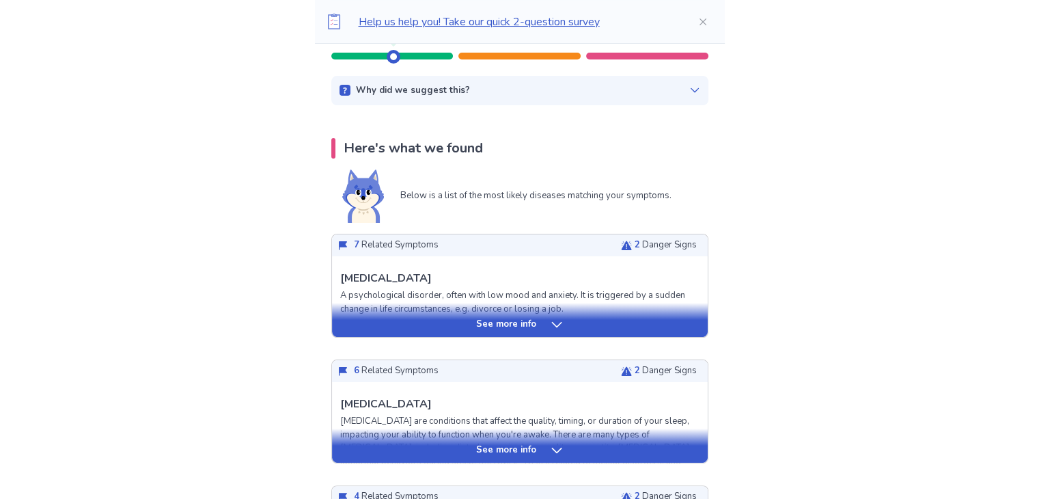
scroll to position [205, 0]
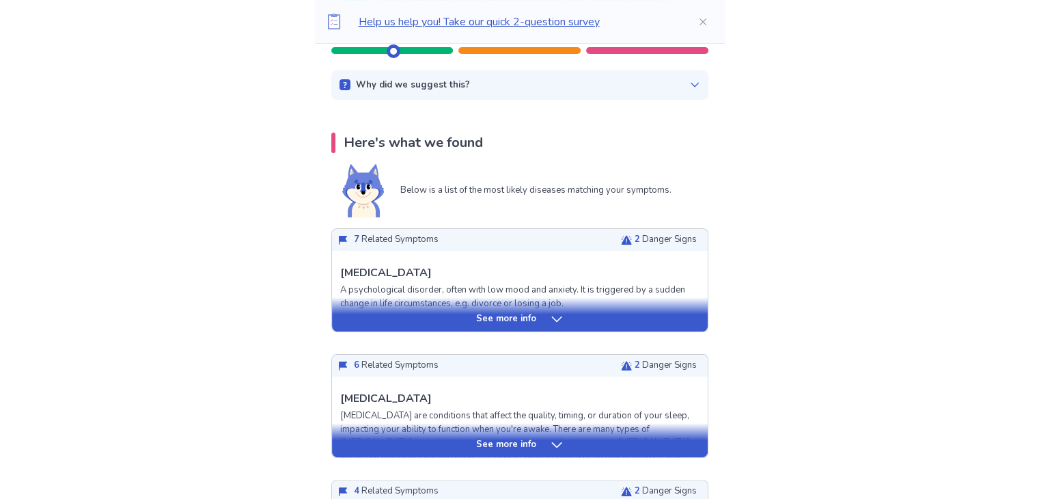
click at [529, 317] on p "See more info" at bounding box center [506, 319] width 60 height 14
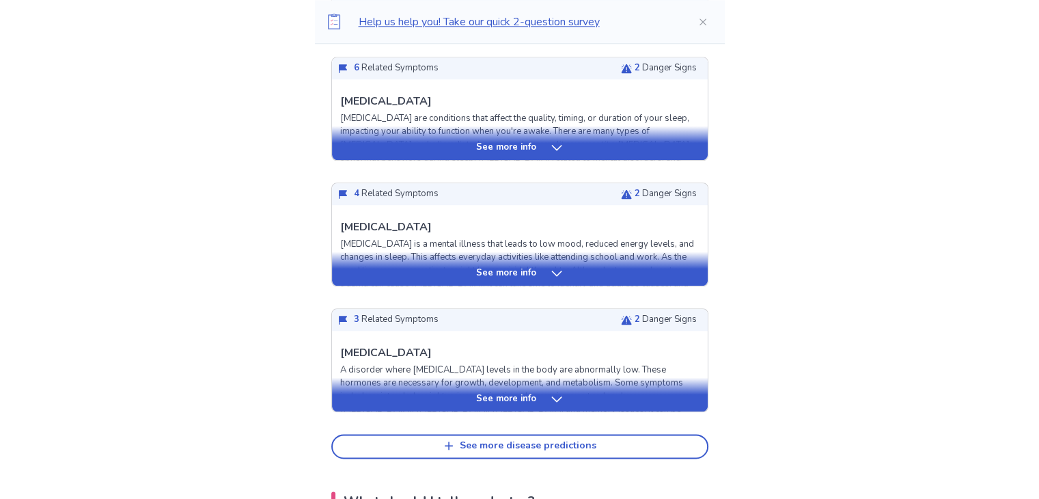
scroll to position [1503, 0]
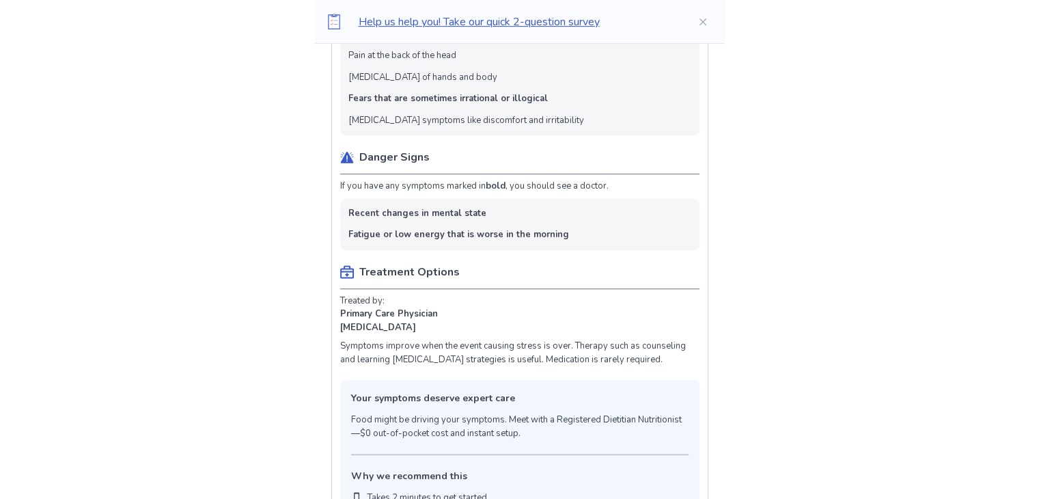
drag, startPoint x: 768, startPoint y: 397, endPoint x: 756, endPoint y: 227, distance: 169.9
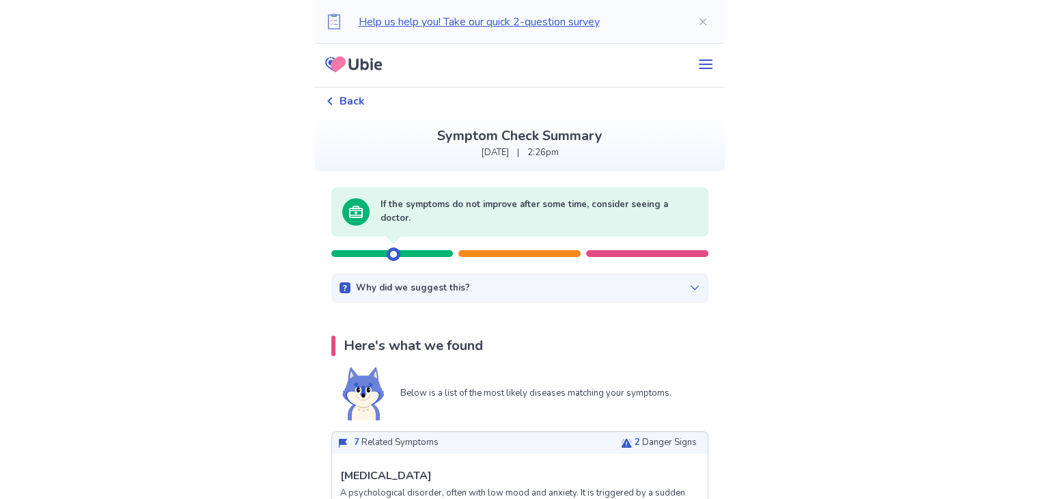
scroll to position [0, 0]
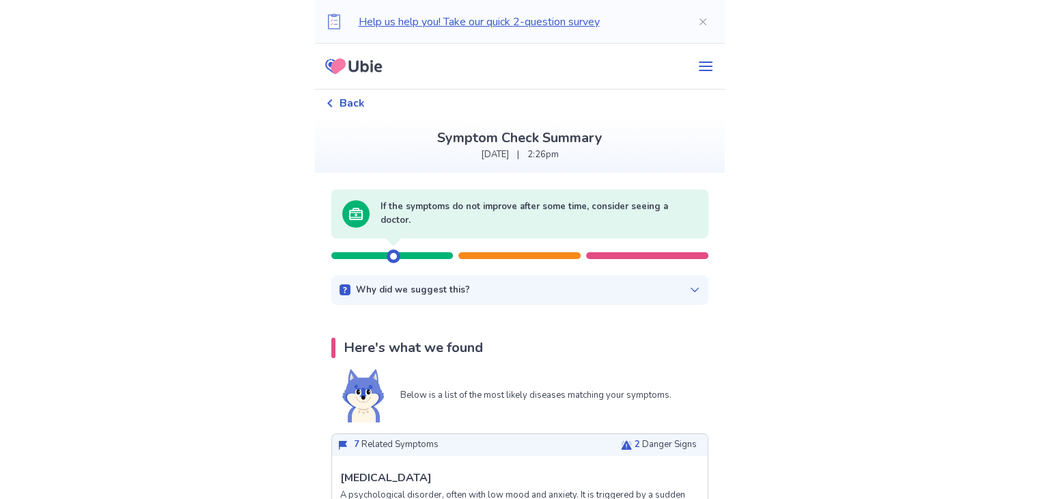
click at [399, 254] on div at bounding box center [394, 256] width 14 height 14
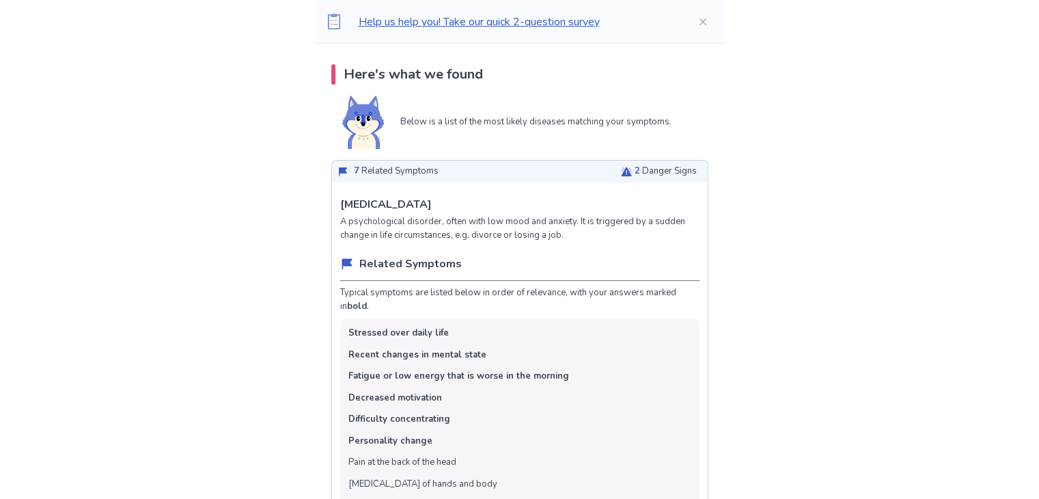
scroll to position [478, 0]
